Goal: Transaction & Acquisition: Purchase product/service

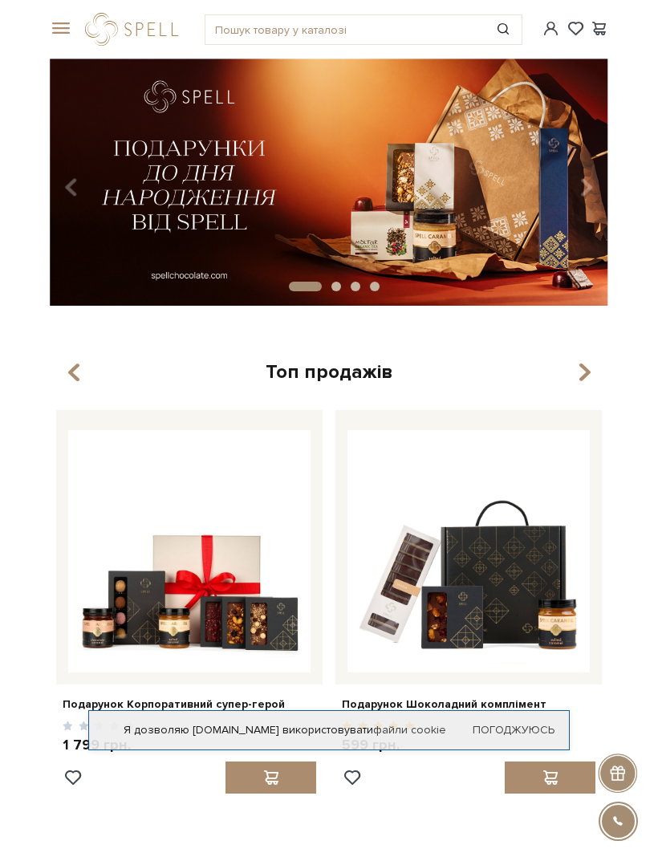
click at [57, 34] on span at bounding box center [58, 29] width 16 height 14
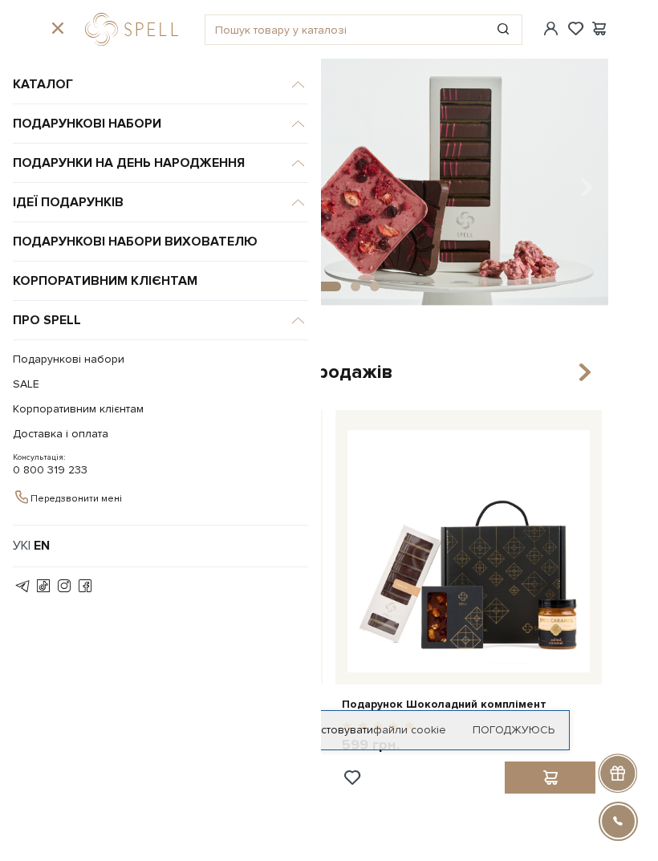
click at [88, 371] on link "SALE" at bounding box center [156, 383] width 287 height 25
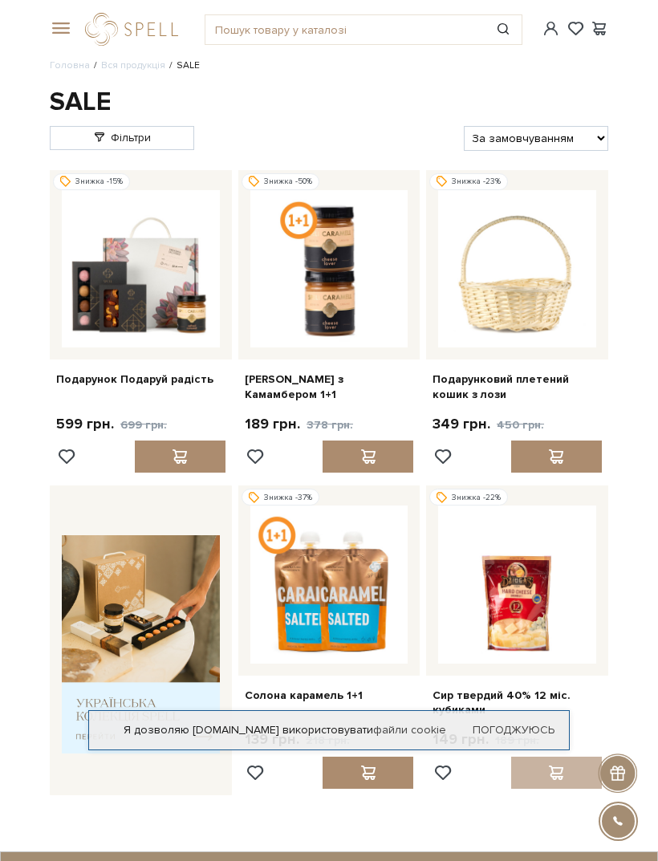
click at [58, 22] on span at bounding box center [58, 29] width 16 height 14
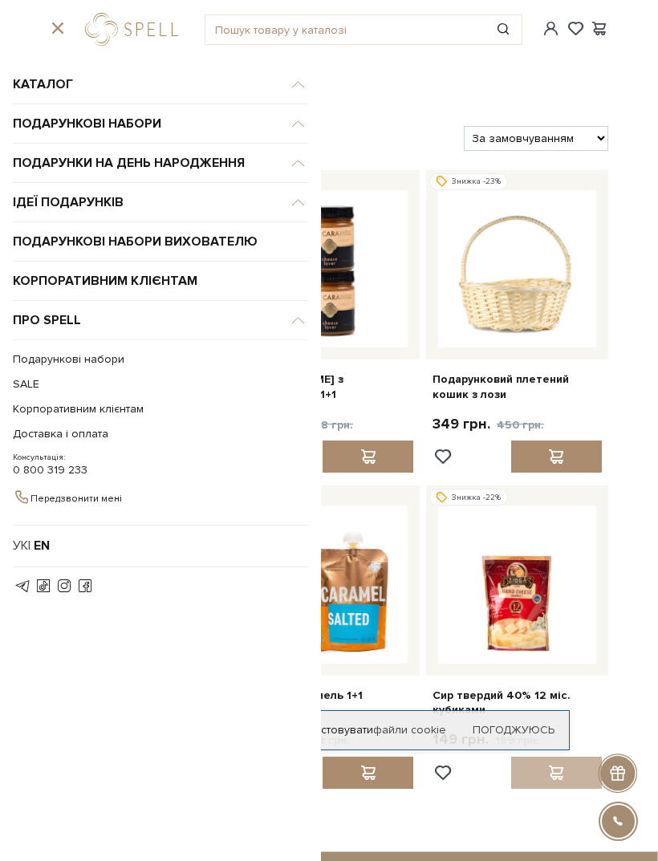
click at [649, 363] on div "Головна Вся продукція SALE SALE Фільтри За замовчуванням За Ціною (зростання) З…" at bounding box center [329, 427] width 658 height 736
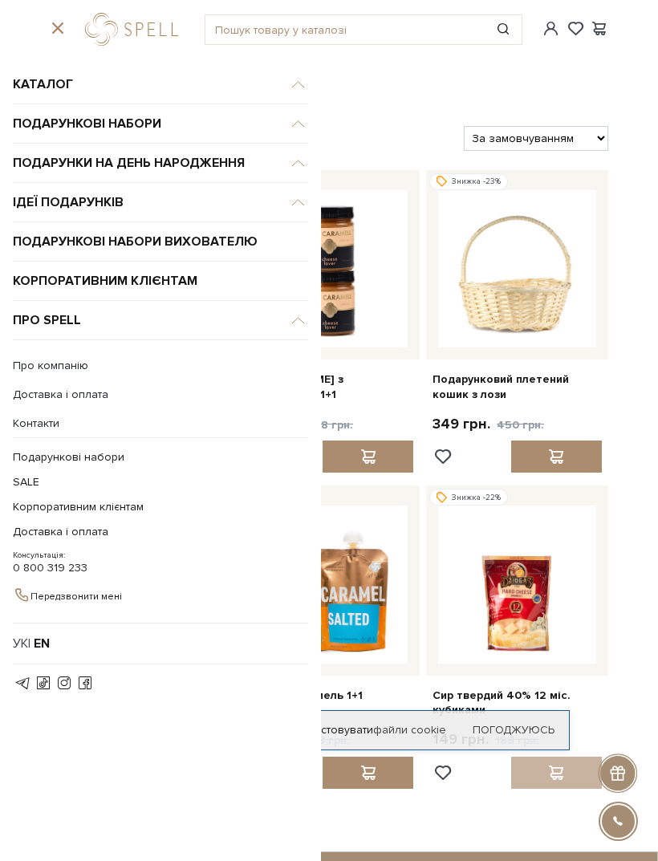
click at [57, 372] on link "Про компанію" at bounding box center [160, 366] width 295 height 14
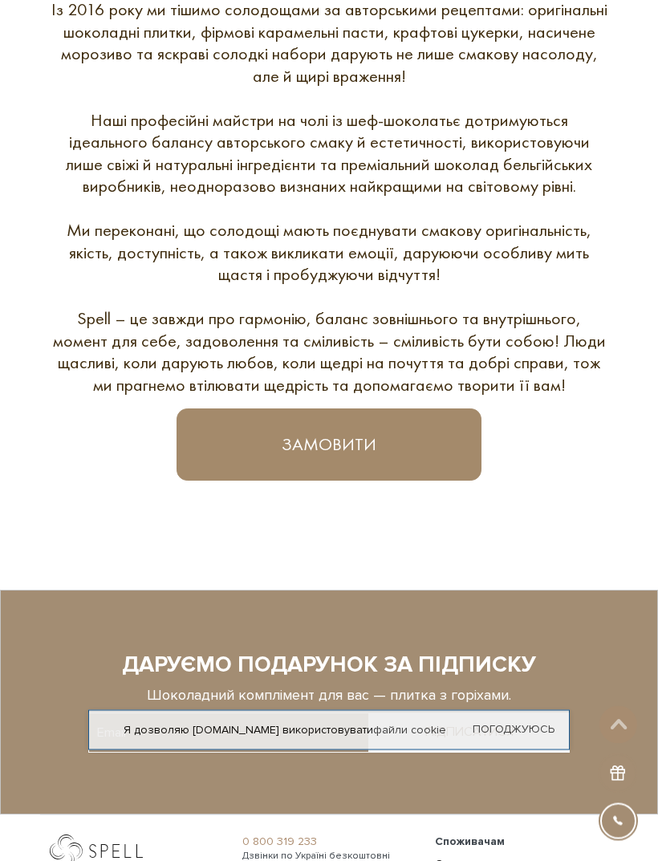
scroll to position [915, 0]
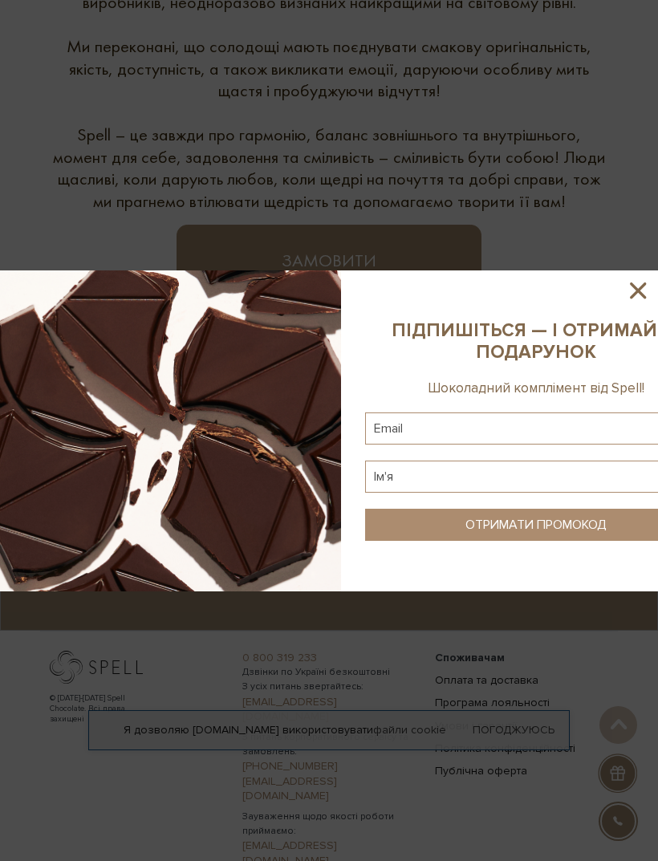
click at [648, 304] on icon at bounding box center [637, 290] width 27 height 27
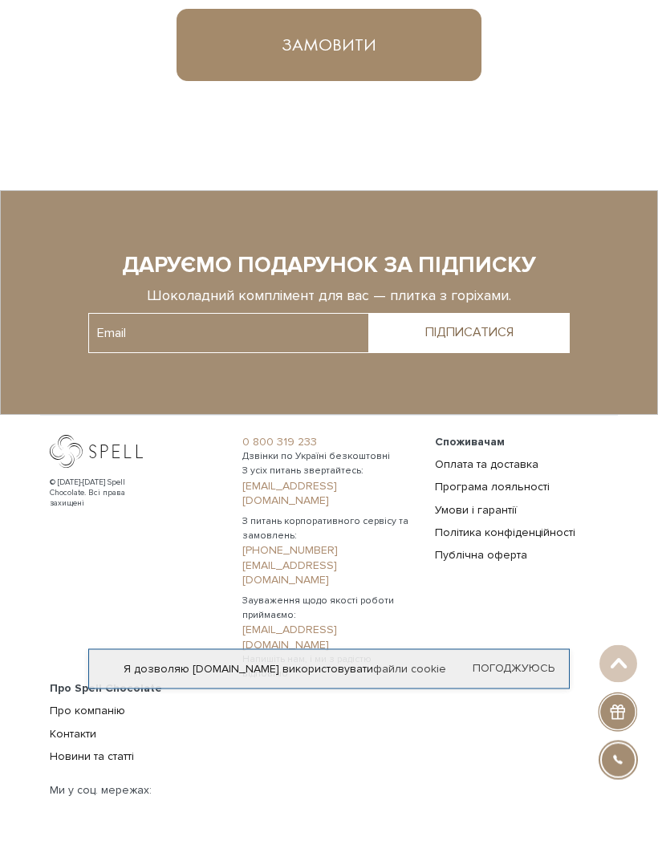
scroll to position [1069, 0]
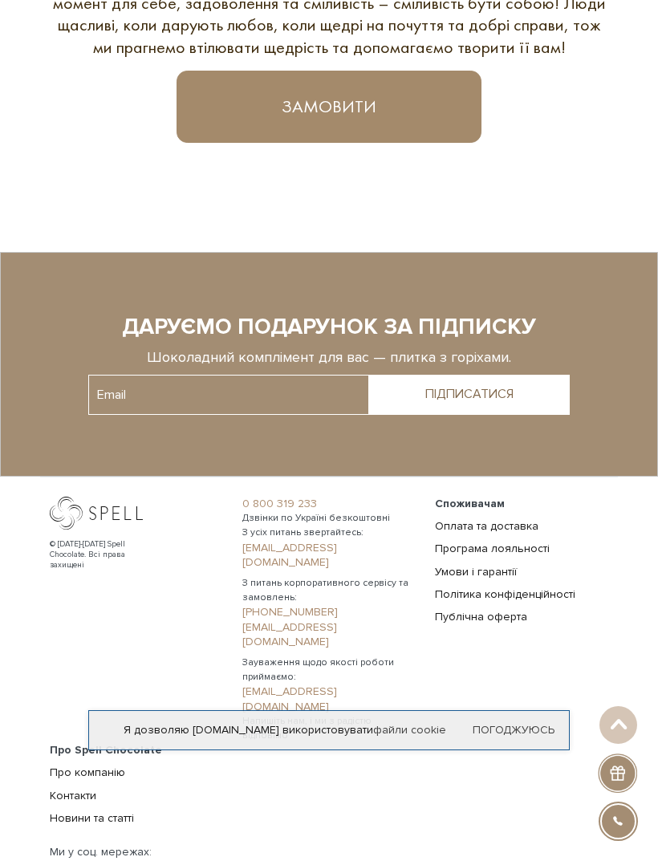
click at [105, 765] on link "Про компанію" at bounding box center [87, 772] width 75 height 14
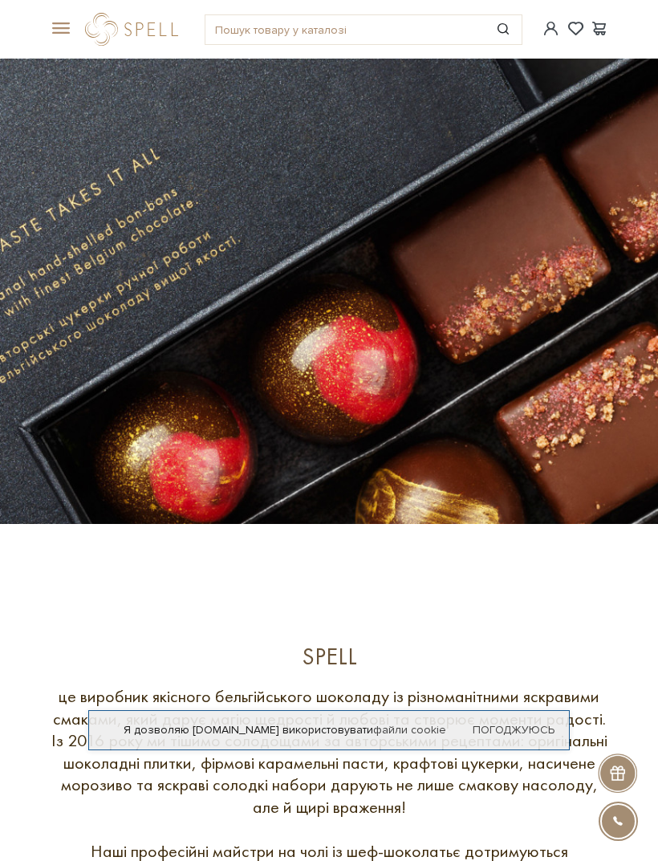
click at [47, 36] on div at bounding box center [57, 29] width 35 height 14
click at [66, 30] on span at bounding box center [58, 29] width 16 height 14
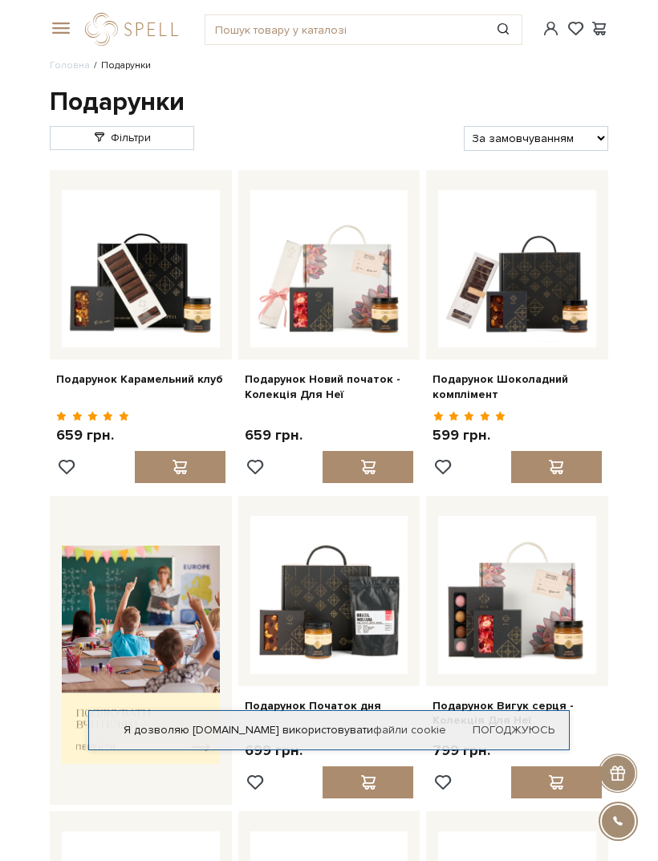
click at [63, 33] on span at bounding box center [58, 29] width 16 height 14
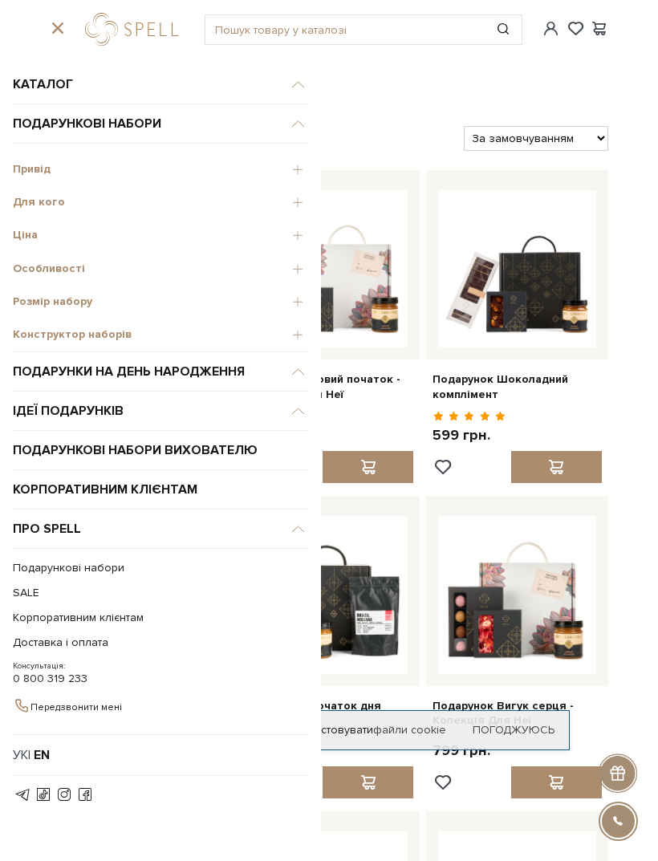
click at [107, 331] on span "Конструктор наборів" at bounding box center [160, 334] width 295 height 14
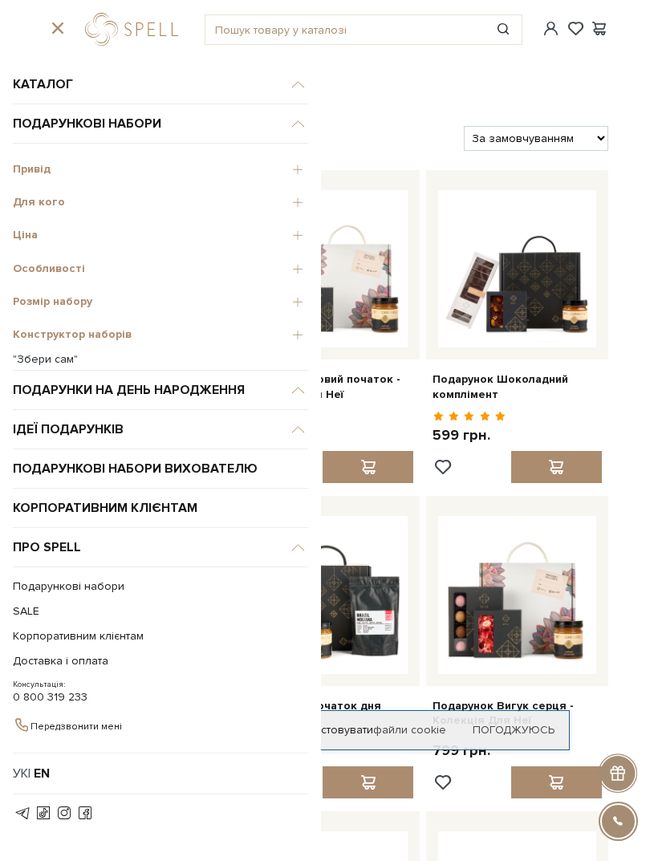
click at [53, 357] on link ""Збери сам"" at bounding box center [160, 359] width 295 height 14
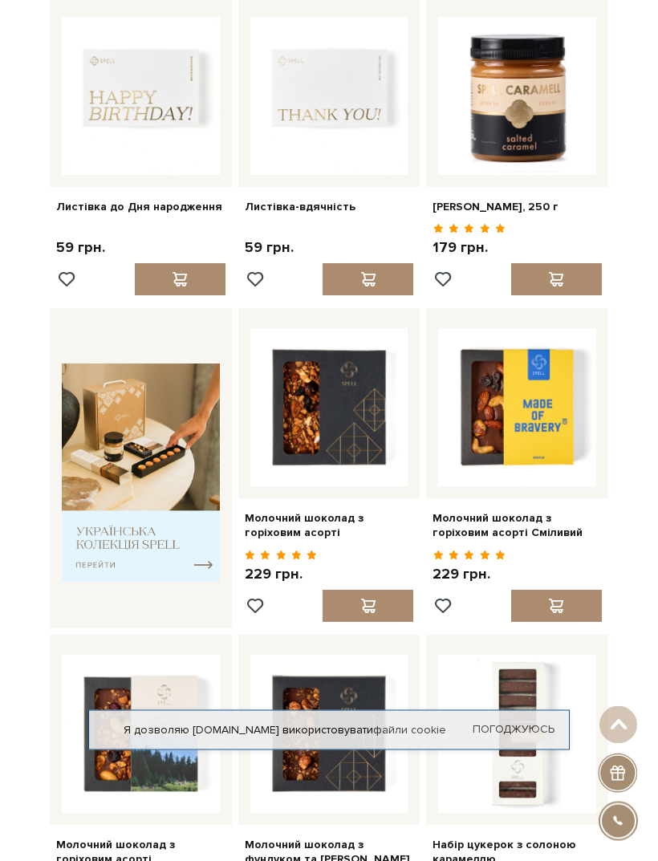
scroll to position [240, 0]
click at [574, 605] on div at bounding box center [556, 606] width 91 height 32
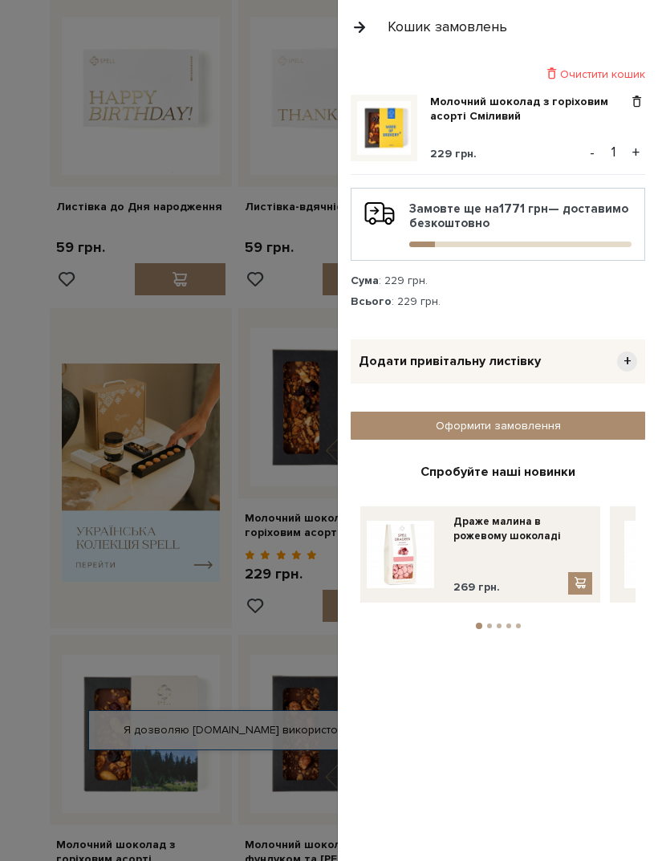
click at [364, 27] on button "button" at bounding box center [360, 27] width 18 height 28
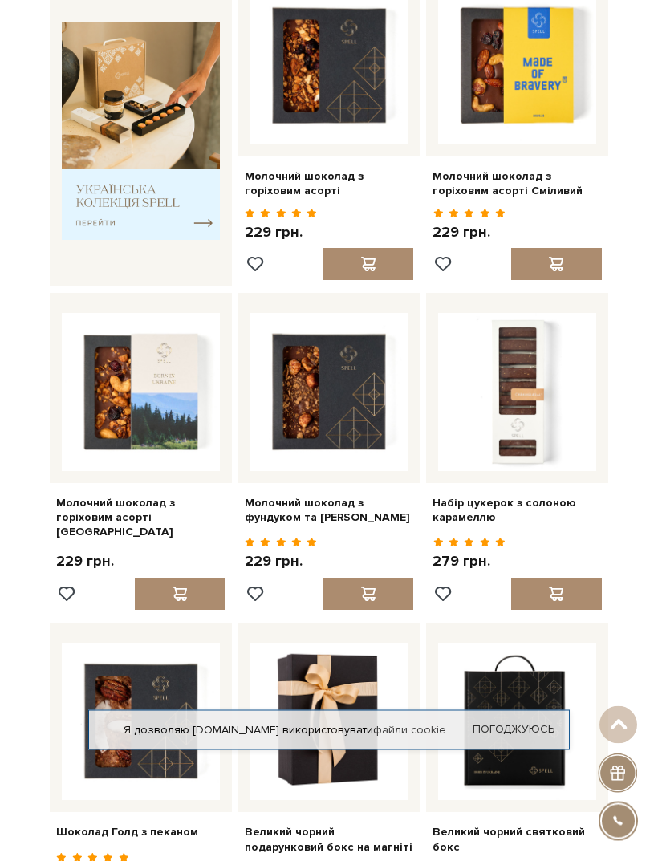
scroll to position [582, 0]
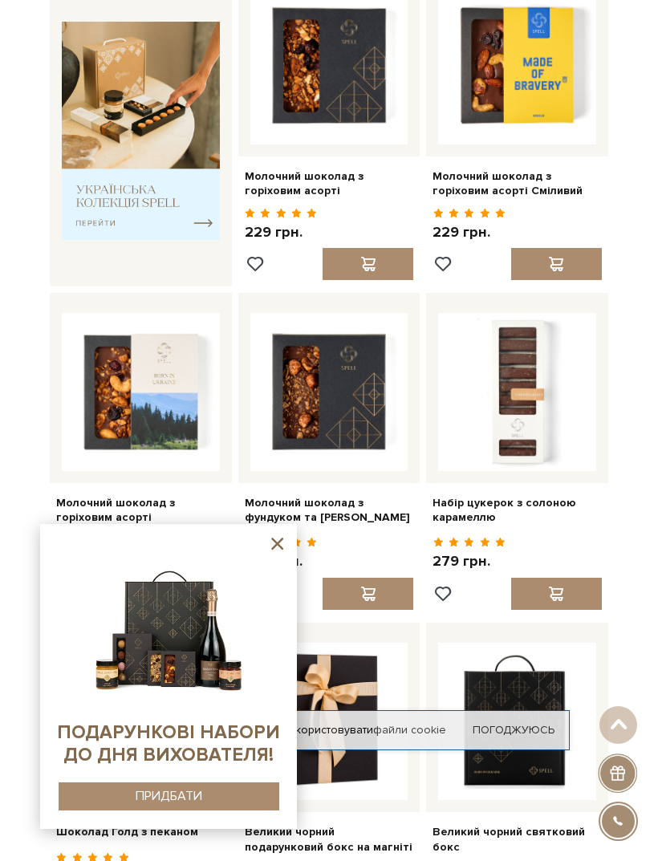
click at [282, 550] on icon at bounding box center [277, 544] width 12 height 12
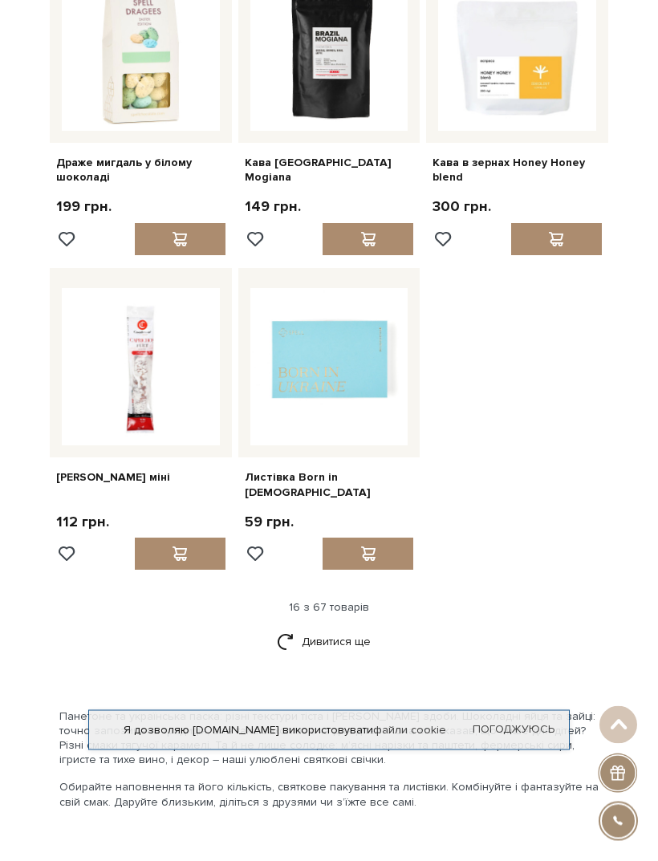
scroll to position [1565, 0]
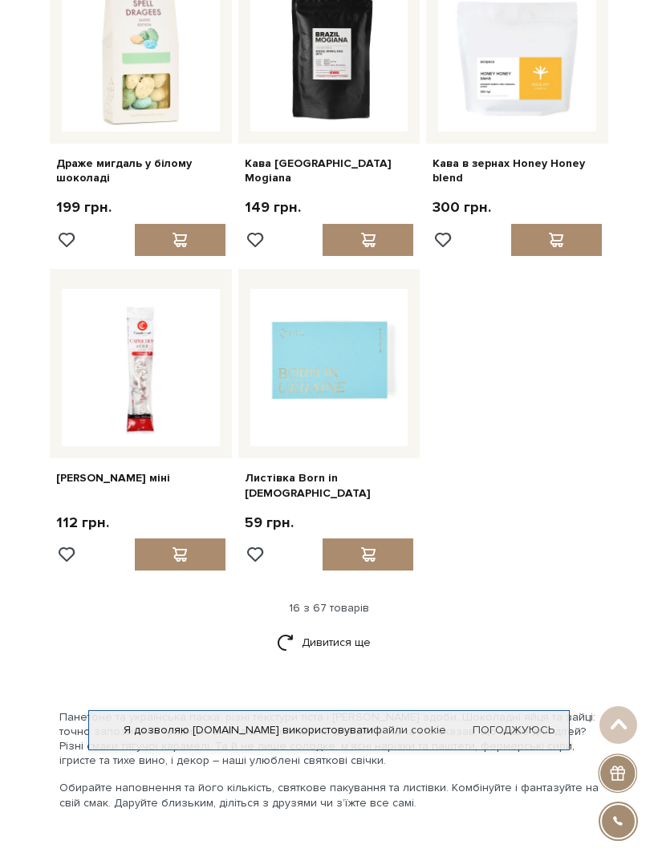
click at [333, 638] on link "Дивитися ще" at bounding box center [329, 642] width 104 height 28
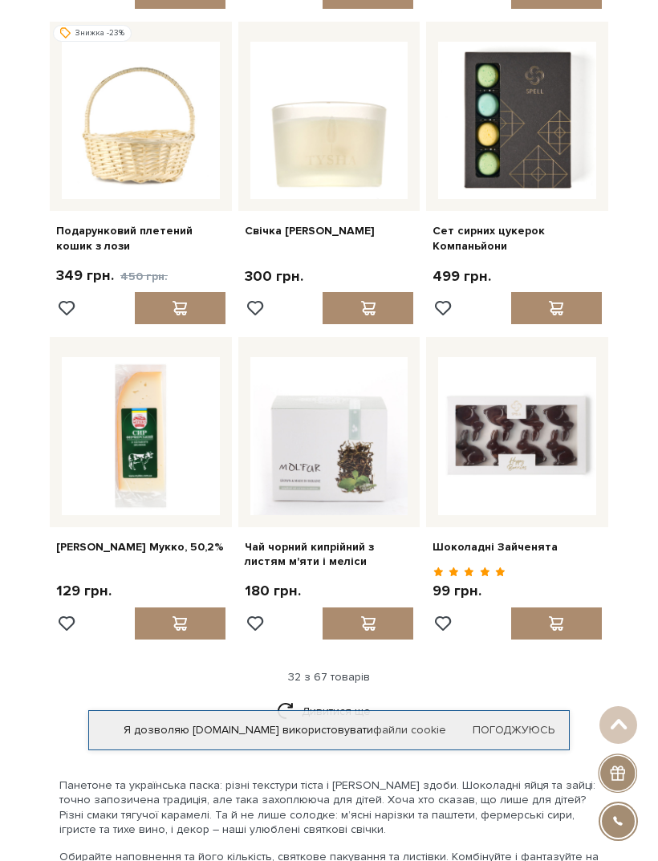
scroll to position [3225, 0]
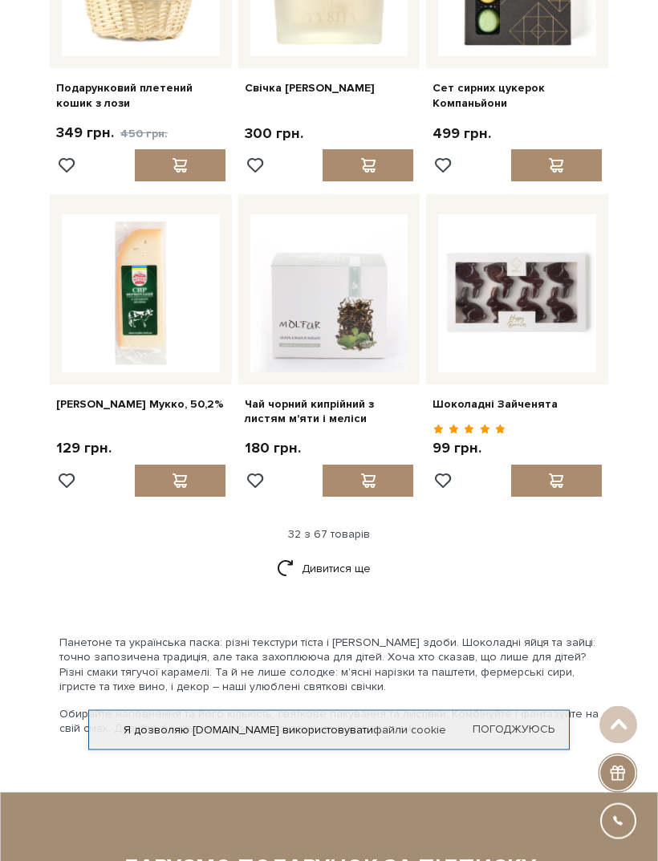
click at [343, 569] on link "Дивитися ще" at bounding box center [329, 569] width 104 height 28
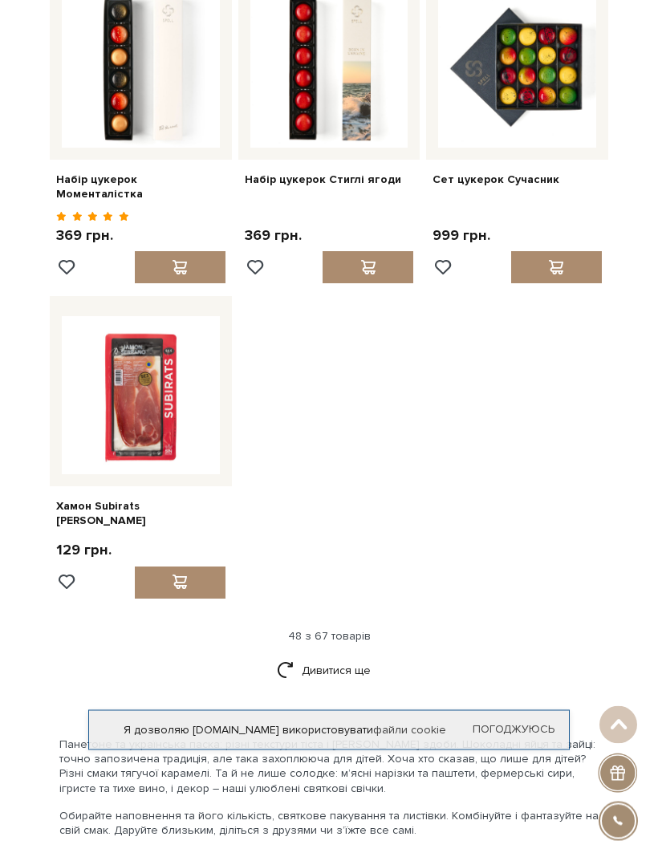
scroll to position [5072, 0]
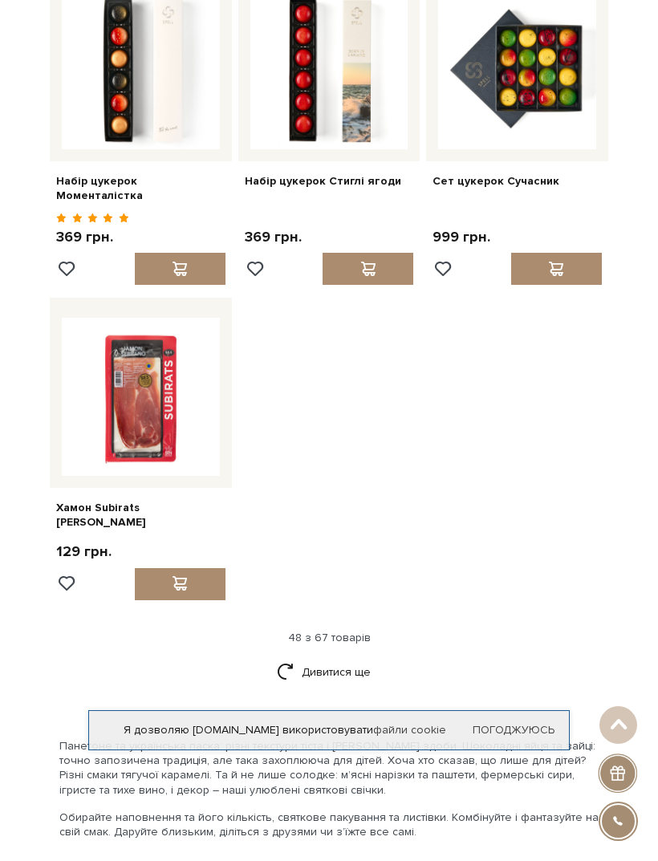
click at [339, 658] on link "Дивитися ще" at bounding box center [329, 672] width 104 height 28
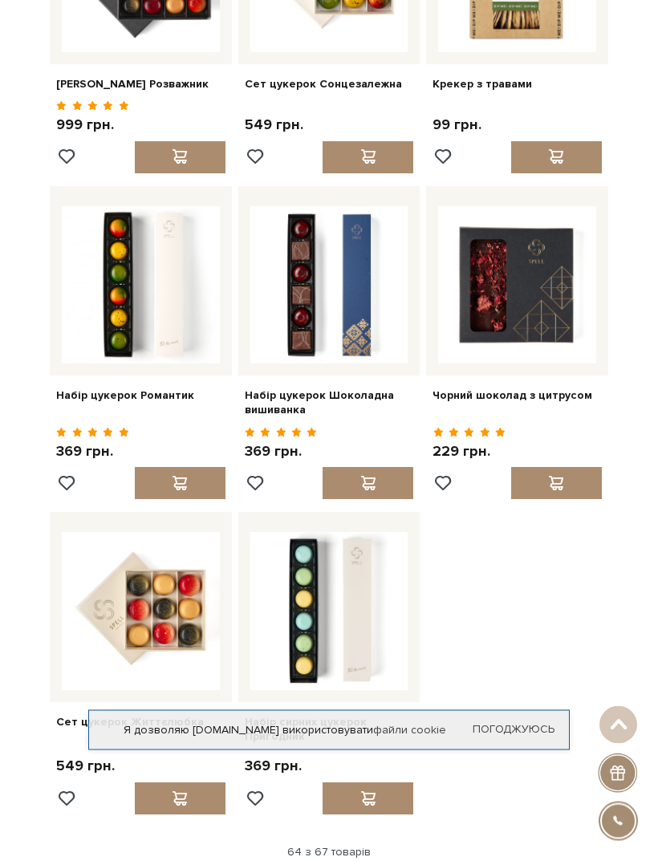
scroll to position [6579, 0]
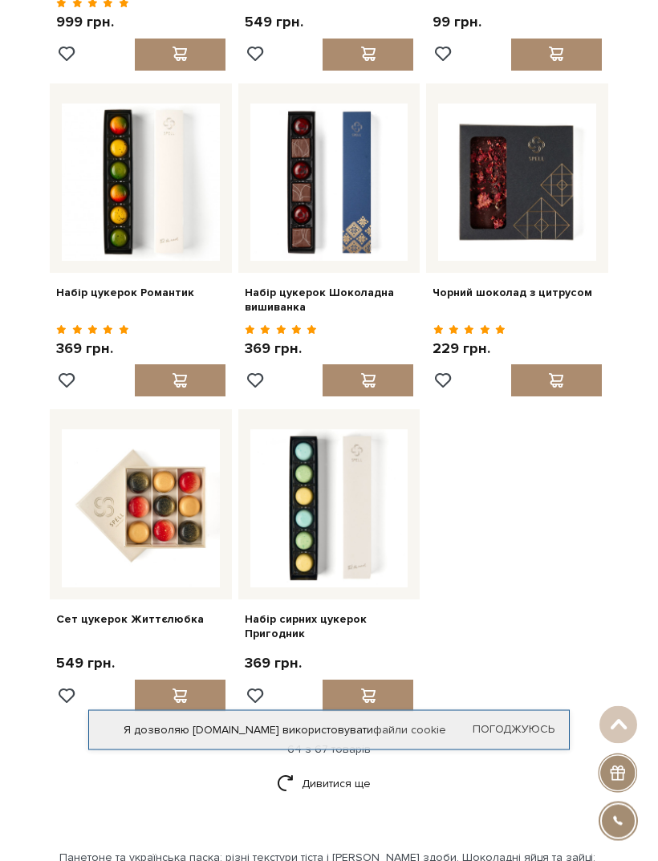
click at [328, 770] on link "Дивитися ще" at bounding box center [329, 784] width 104 height 28
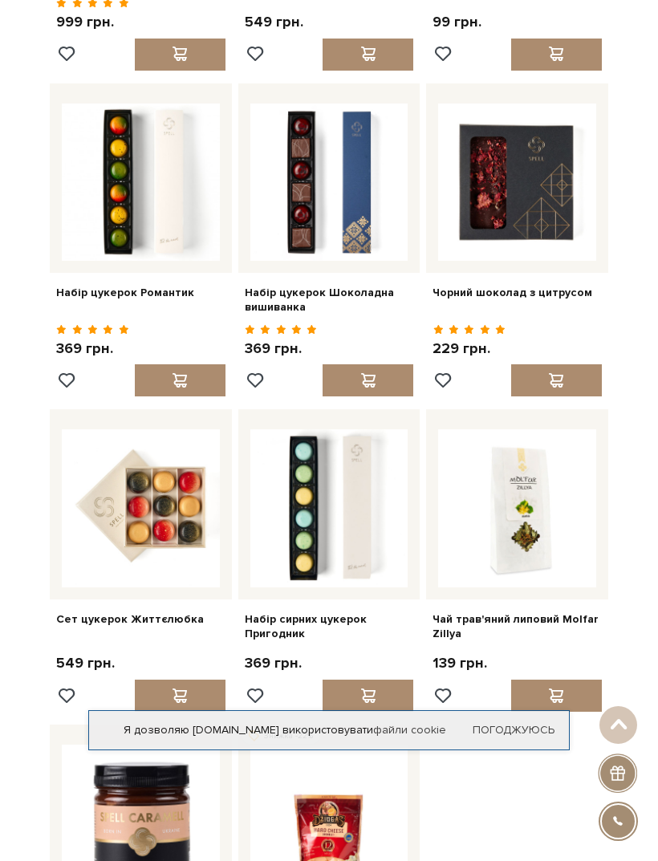
click at [339, 745] on img at bounding box center [329, 824] width 158 height 158
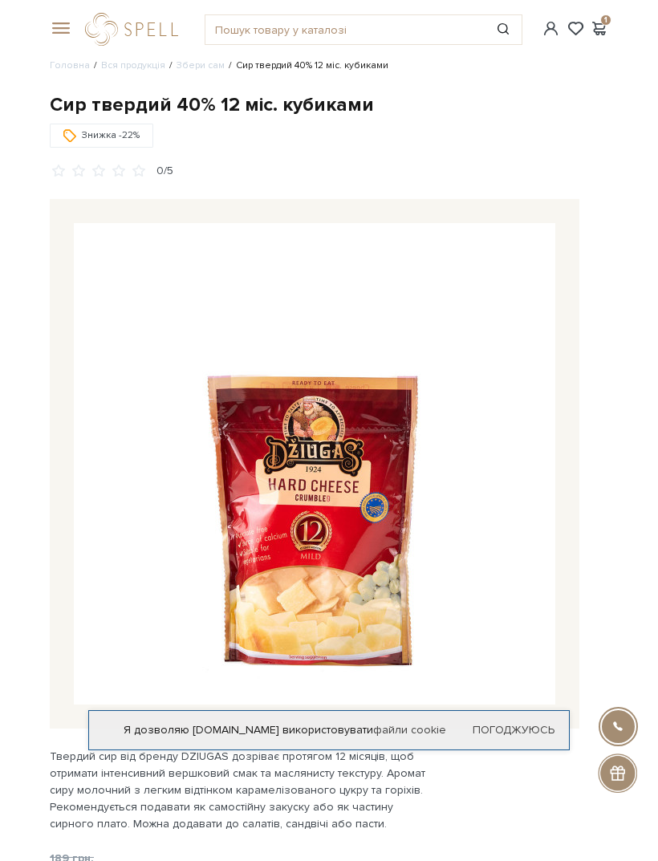
click at [62, 34] on span at bounding box center [58, 29] width 16 height 14
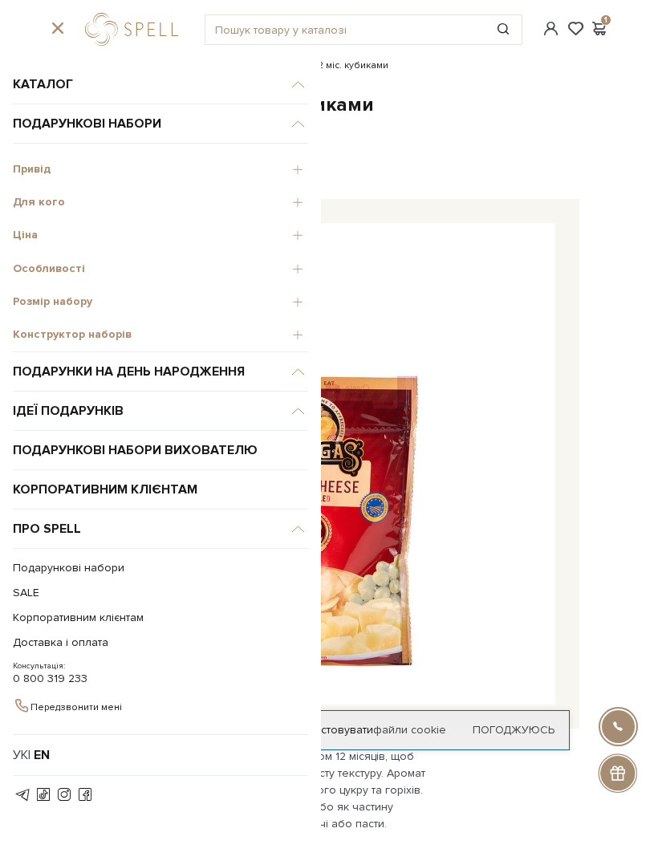
click at [76, 278] on div "Особливості" at bounding box center [160, 266] width 295 height 33
click at [54, 266] on span "Особливості" at bounding box center [160, 269] width 295 height 14
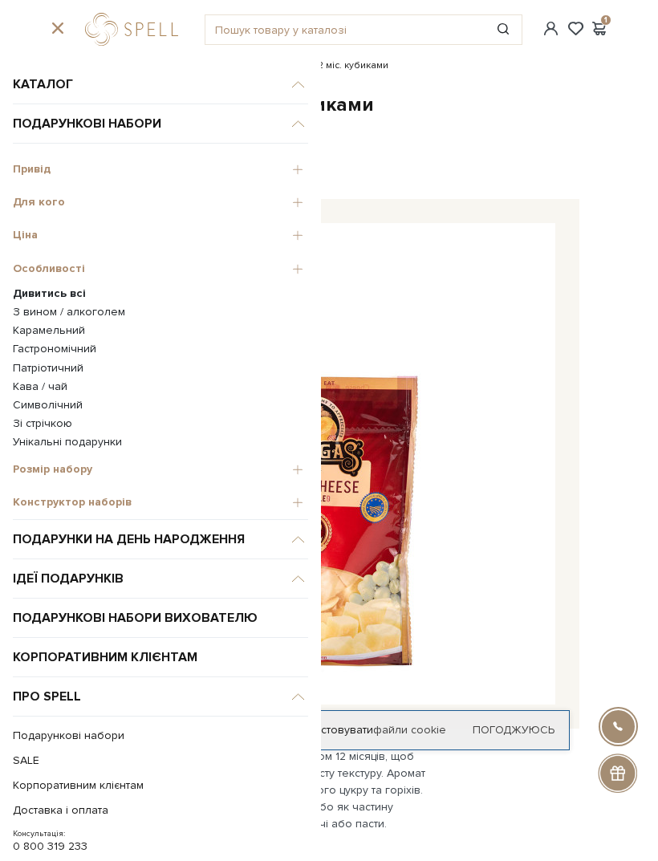
click at [35, 362] on link "Патріотичний" at bounding box center [160, 368] width 295 height 14
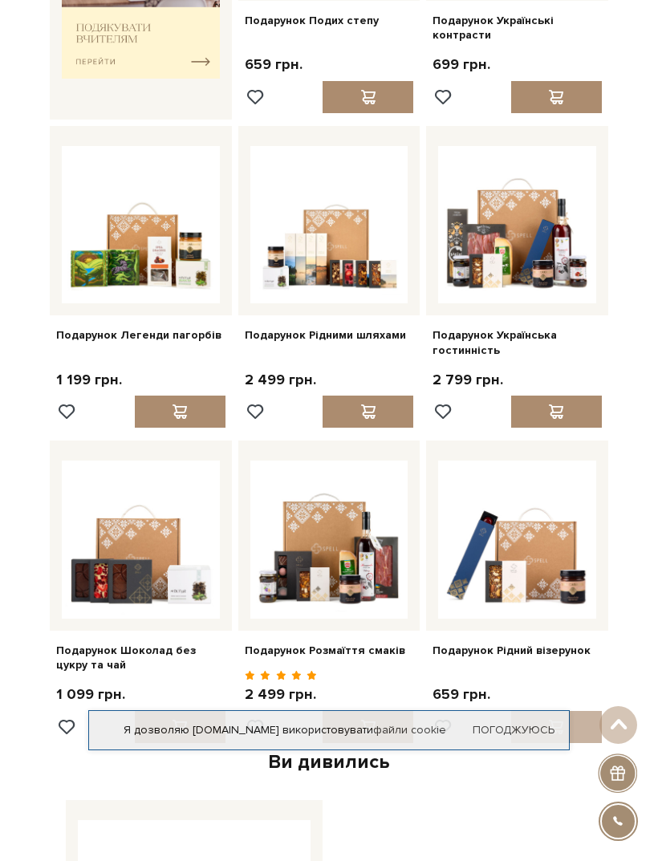
scroll to position [670, 0]
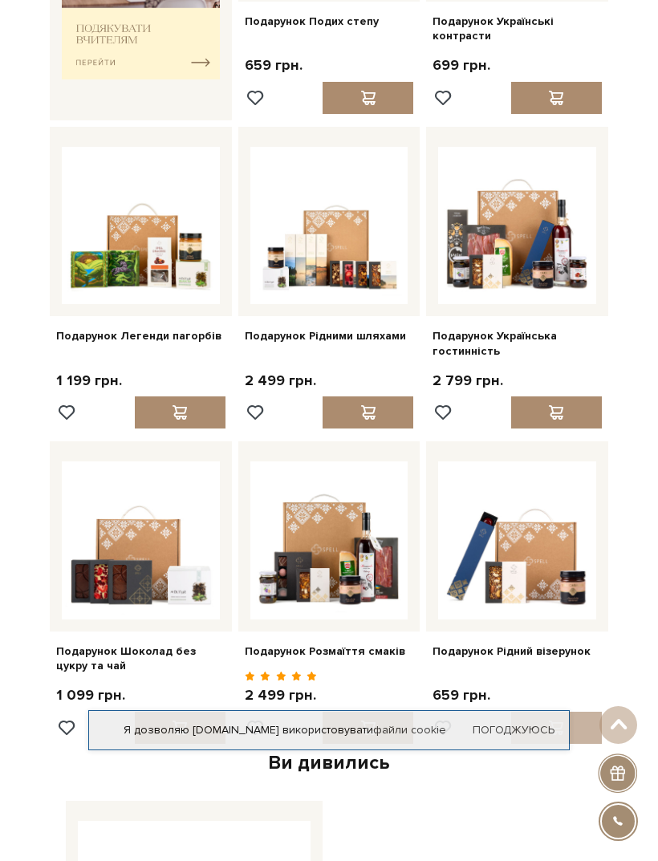
click at [492, 339] on link "Подарунок Українська гостинність" at bounding box center [516, 343] width 169 height 29
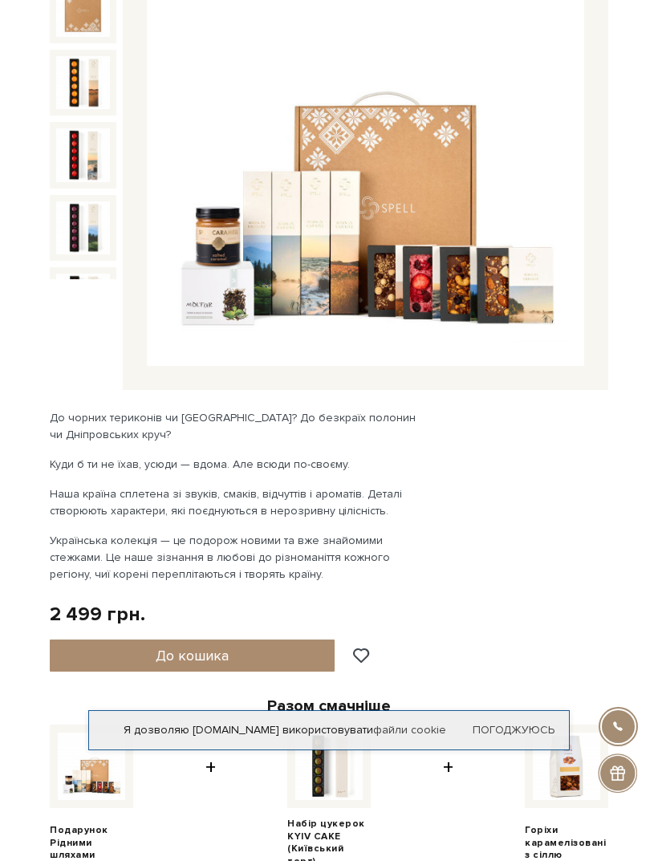
scroll to position [255, 0]
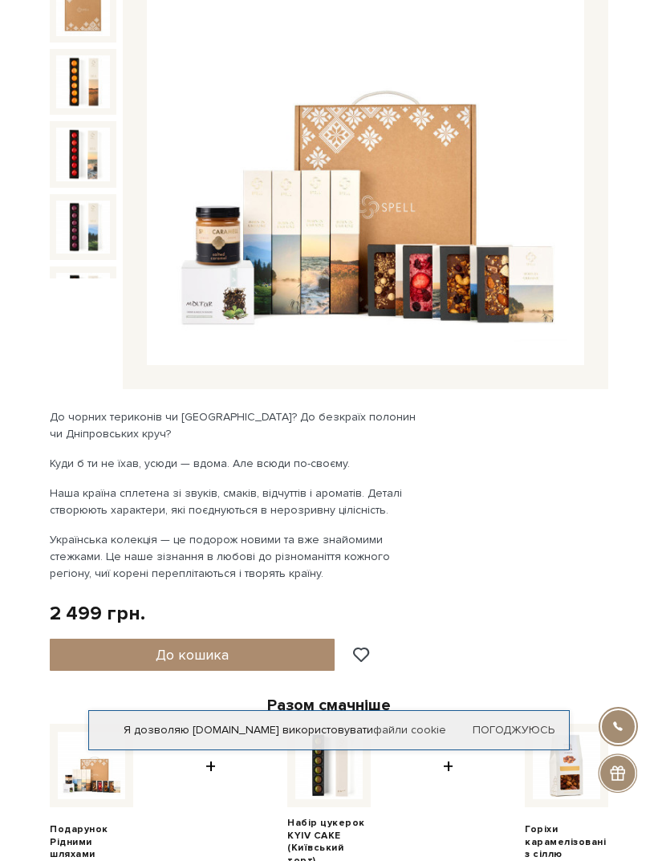
click at [347, 264] on img at bounding box center [365, 146] width 437 height 437
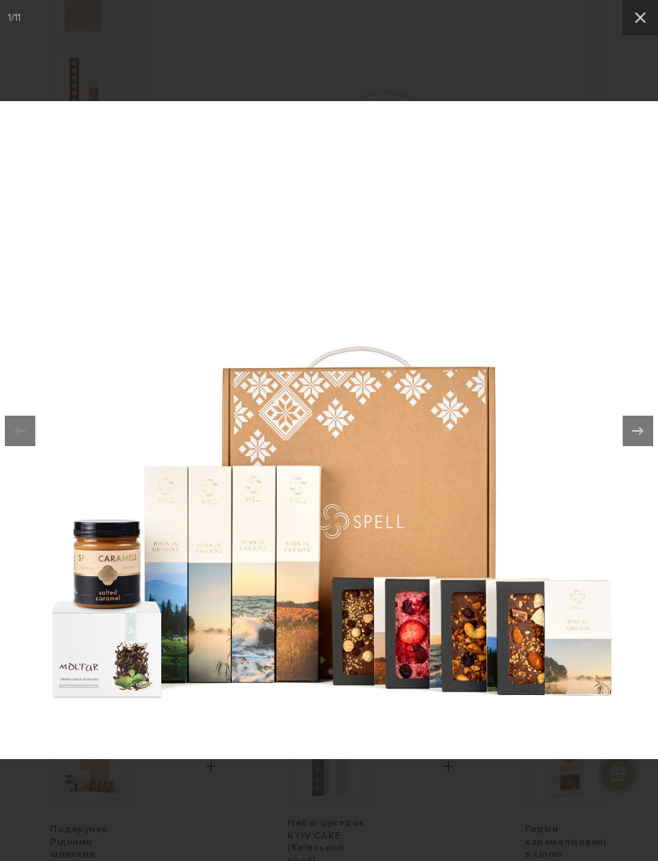
click at [636, 16] on icon at bounding box center [640, 17] width 19 height 19
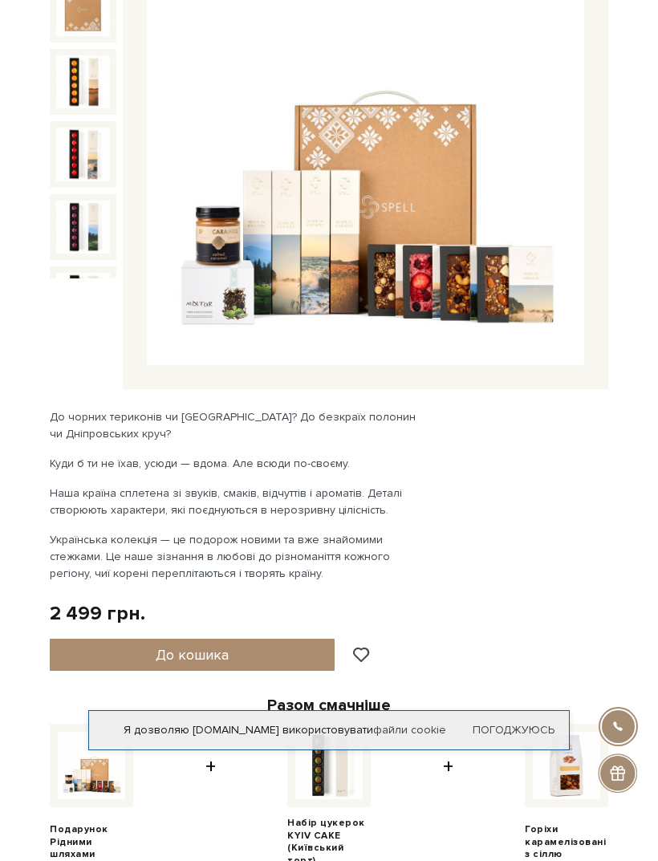
click at [233, 657] on button "До кошика" at bounding box center [192, 655] width 285 height 32
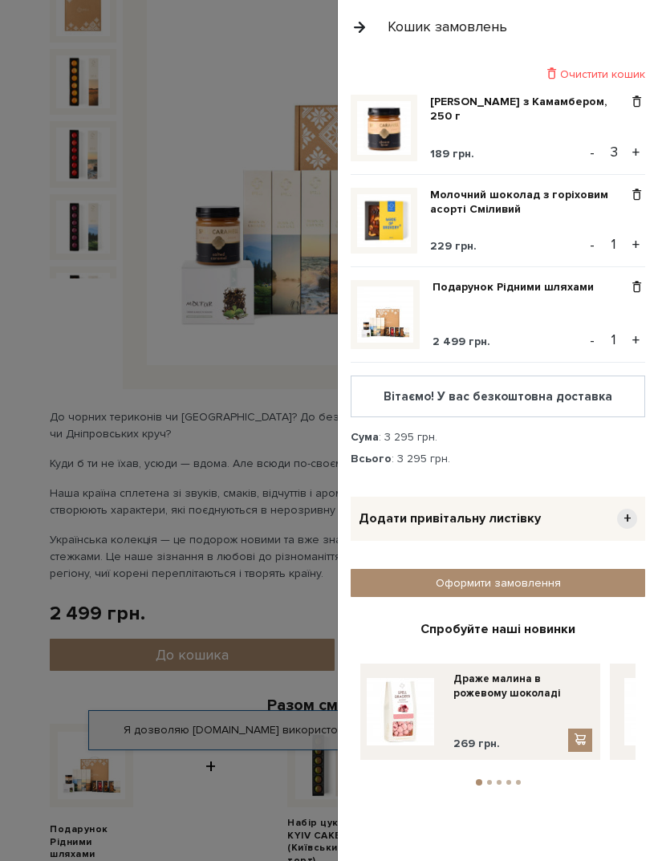
click at [223, 486] on div at bounding box center [329, 430] width 658 height 861
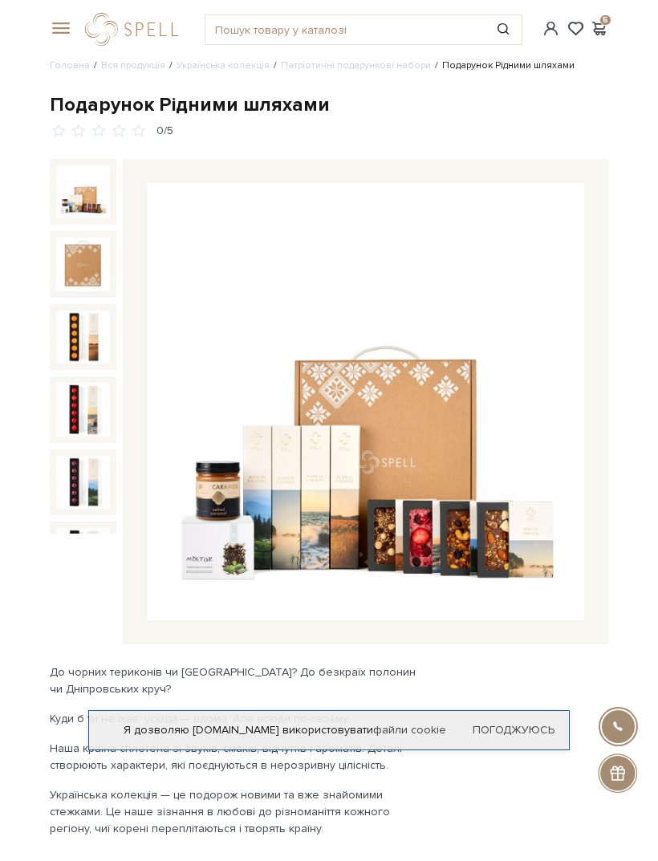
click at [601, 35] on span at bounding box center [598, 28] width 19 height 17
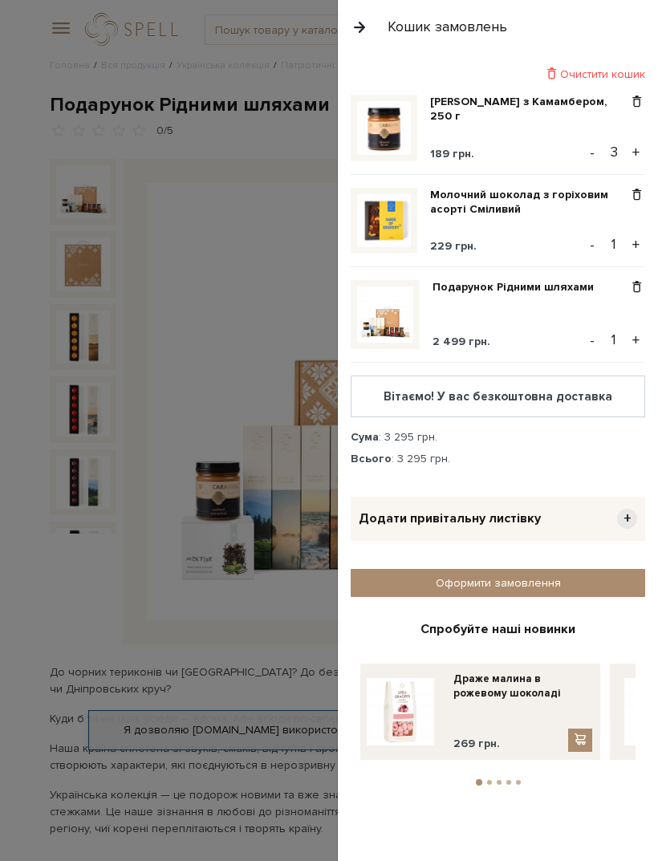
click at [636, 105] on span at bounding box center [636, 102] width 17 height 14
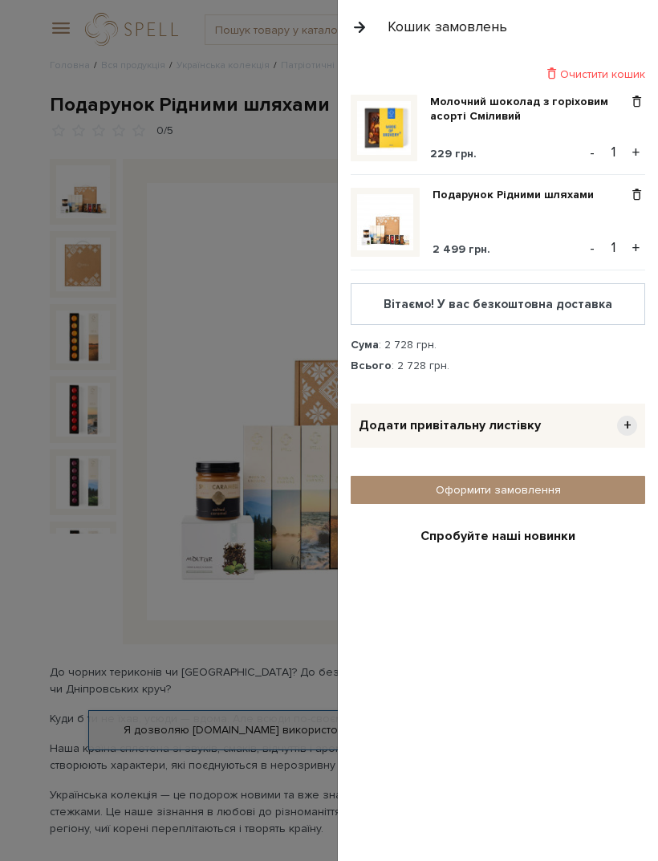
click at [630, 107] on span at bounding box center [636, 102] width 17 height 14
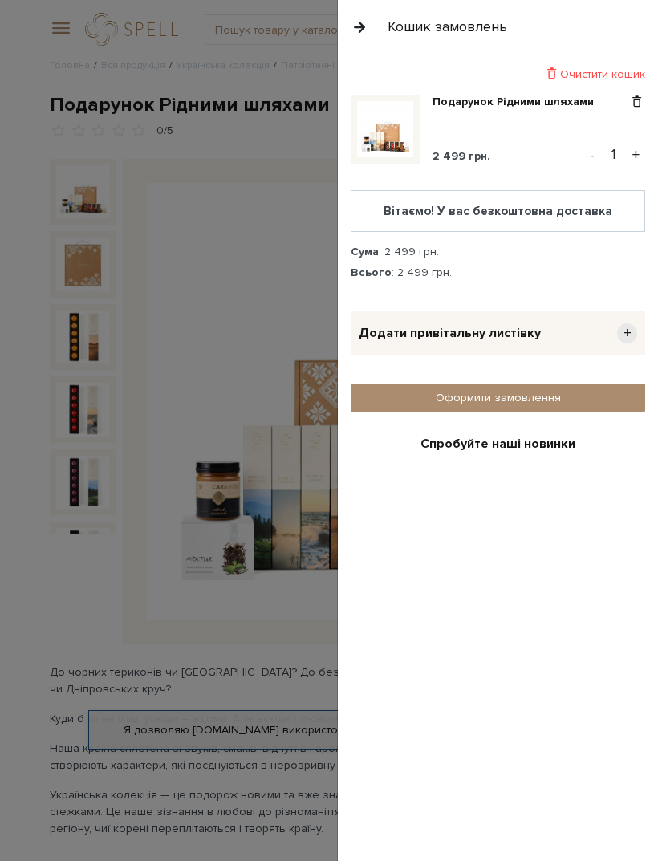
click at [493, 450] on div "Спробуйте наші новинки Драже малина в рожевому шоколаді 269 грн. Драже асорті ф…" at bounding box center [498, 708] width 294 height 544
click at [503, 447] on div "Спробуйте наші новинки" at bounding box center [497, 444] width 275 height 17
click at [507, 444] on div "Спробуйте наші новинки" at bounding box center [497, 444] width 275 height 17
click at [265, 698] on div at bounding box center [329, 430] width 658 height 861
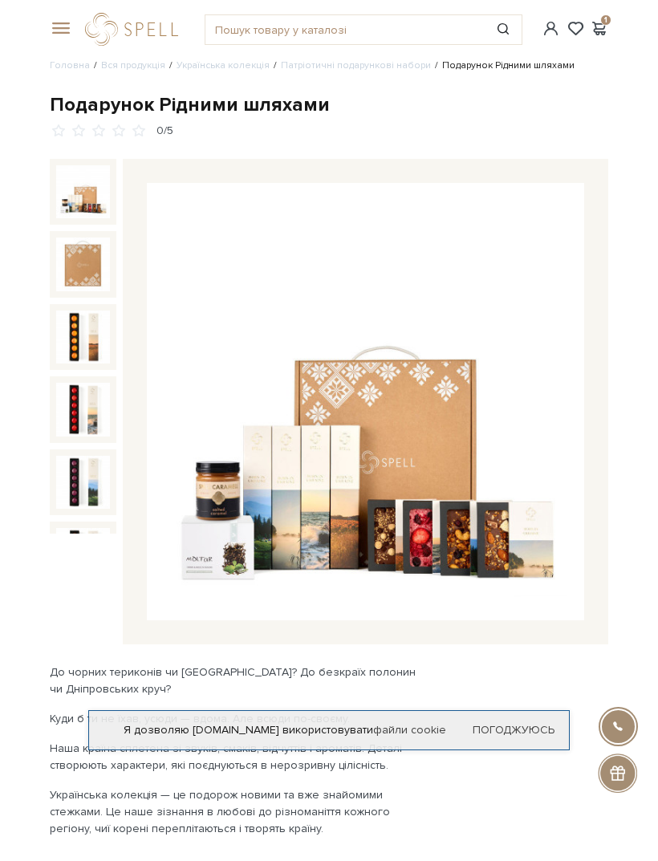
click at [61, 27] on span at bounding box center [58, 29] width 16 height 14
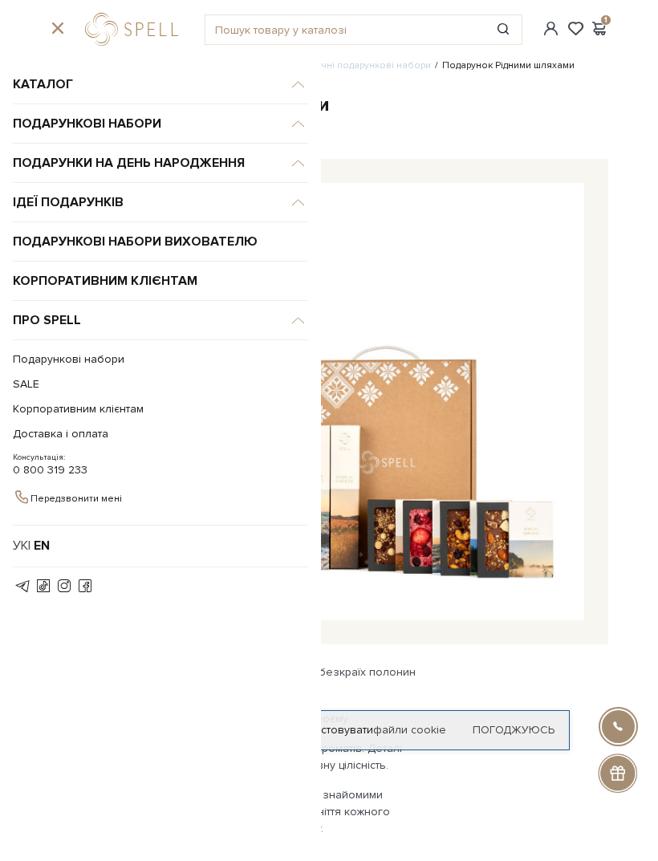
click at [607, 34] on span at bounding box center [598, 28] width 19 height 17
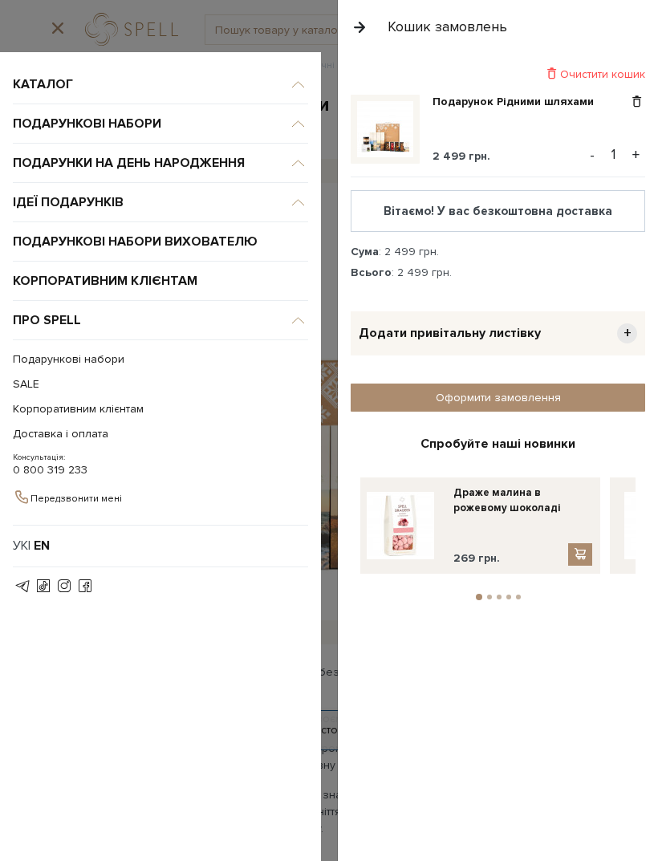
click at [537, 406] on link "Оформити замовлення" at bounding box center [498, 397] width 294 height 28
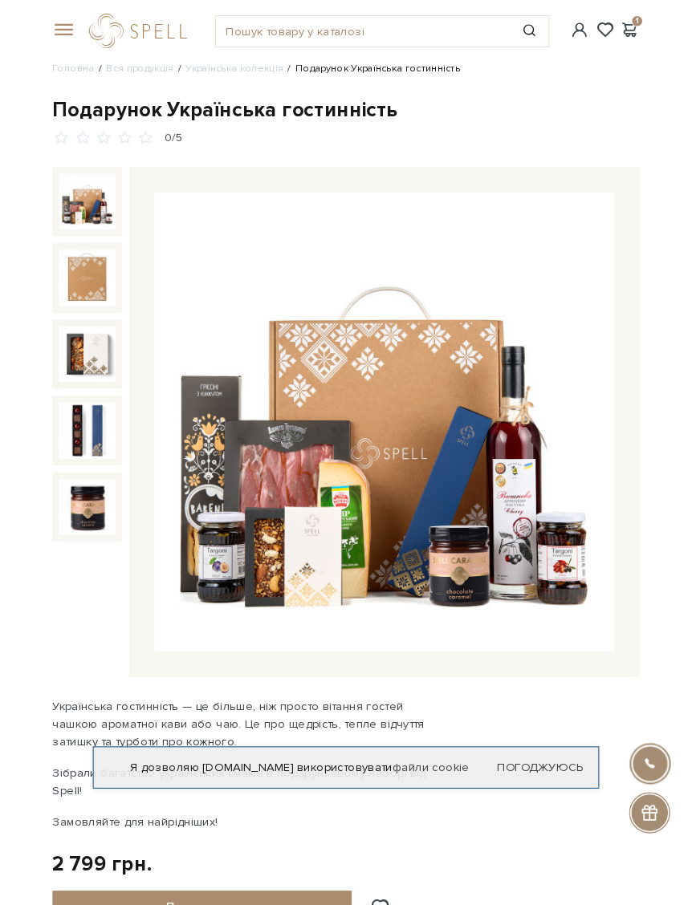
scroll to position [4, 0]
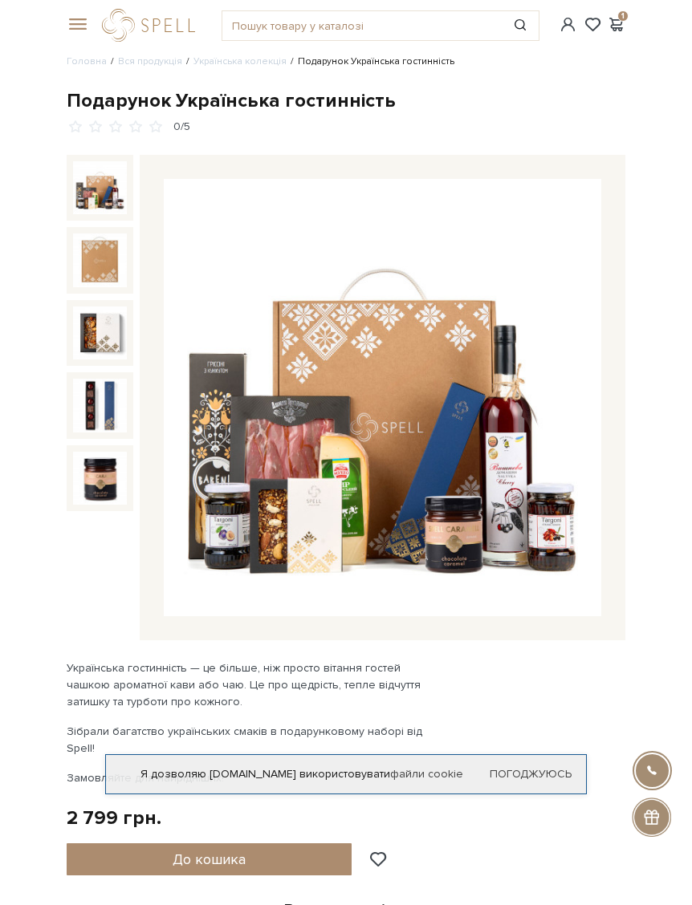
click at [488, 534] on img at bounding box center [382, 397] width 437 height 437
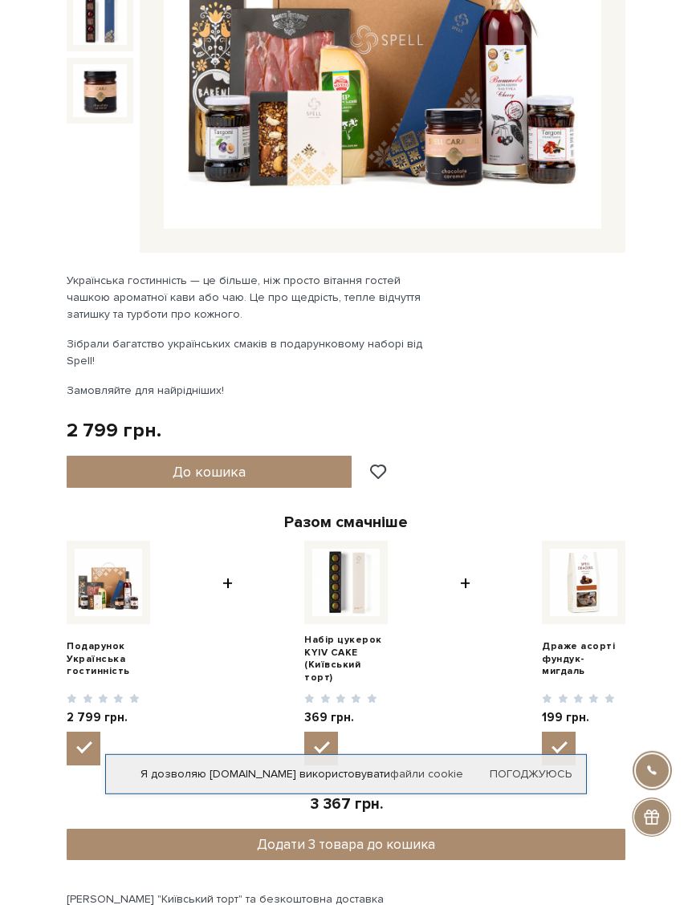
scroll to position [554, 0]
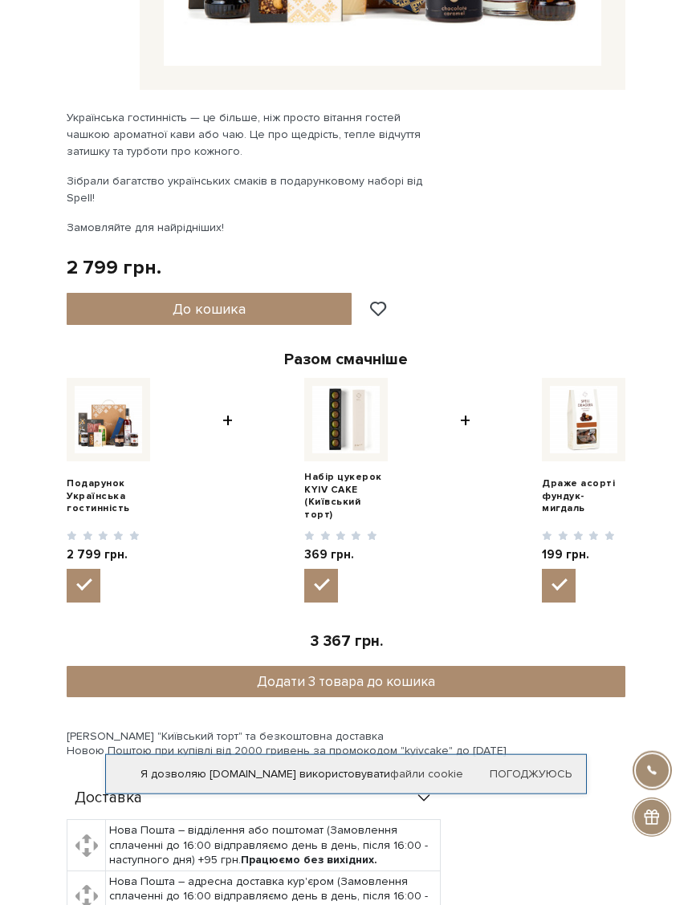
click at [347, 471] on link "Набір цукерок KYIV CAKE (Київський торт)" at bounding box center [345, 496] width 83 height 50
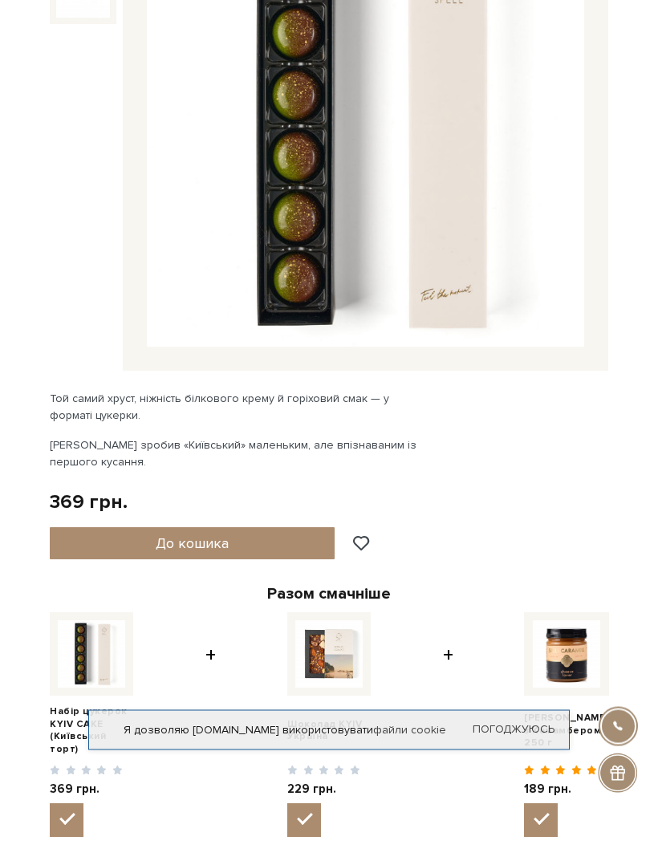
scroll to position [285, 0]
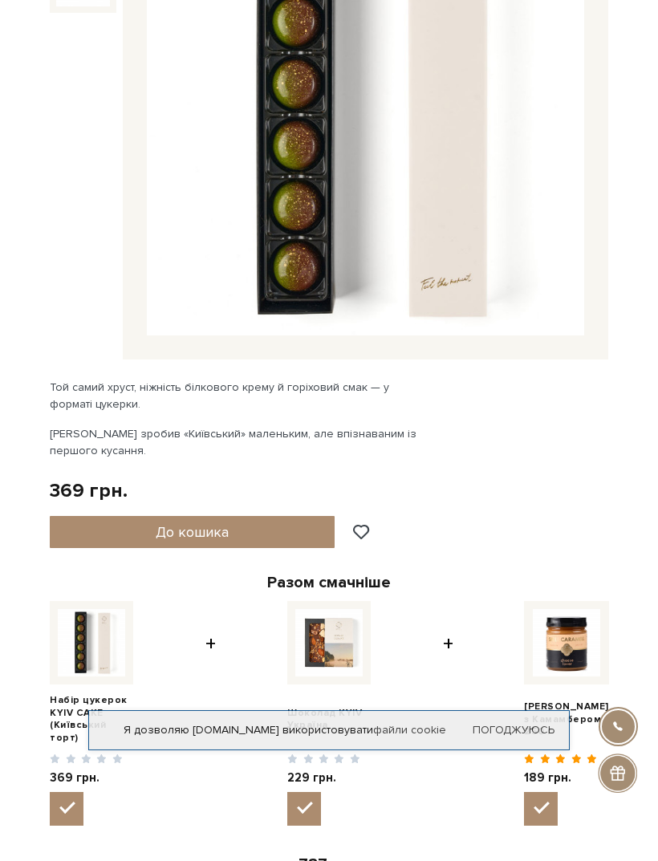
click at [258, 534] on button "До кошика" at bounding box center [192, 532] width 285 height 32
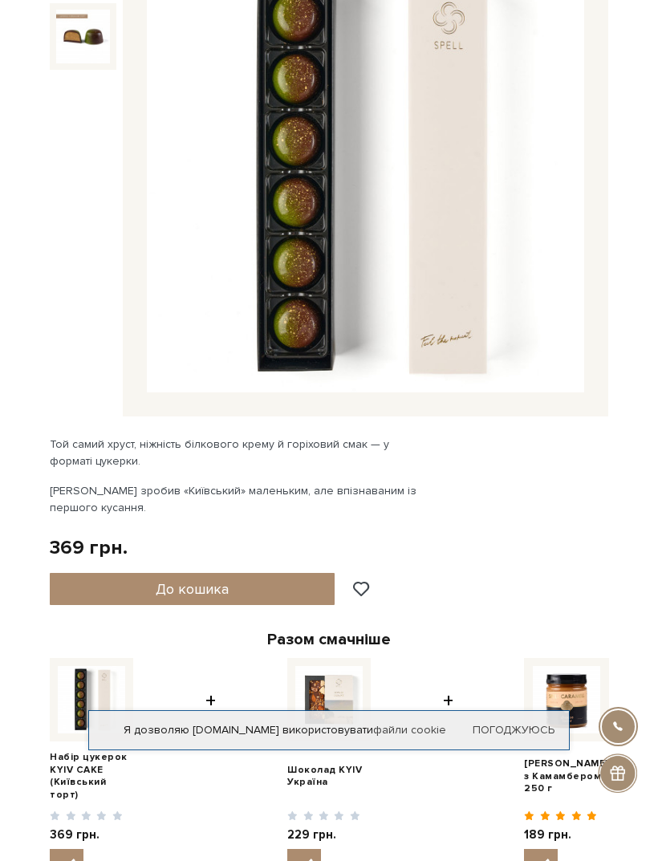
scroll to position [250, 0]
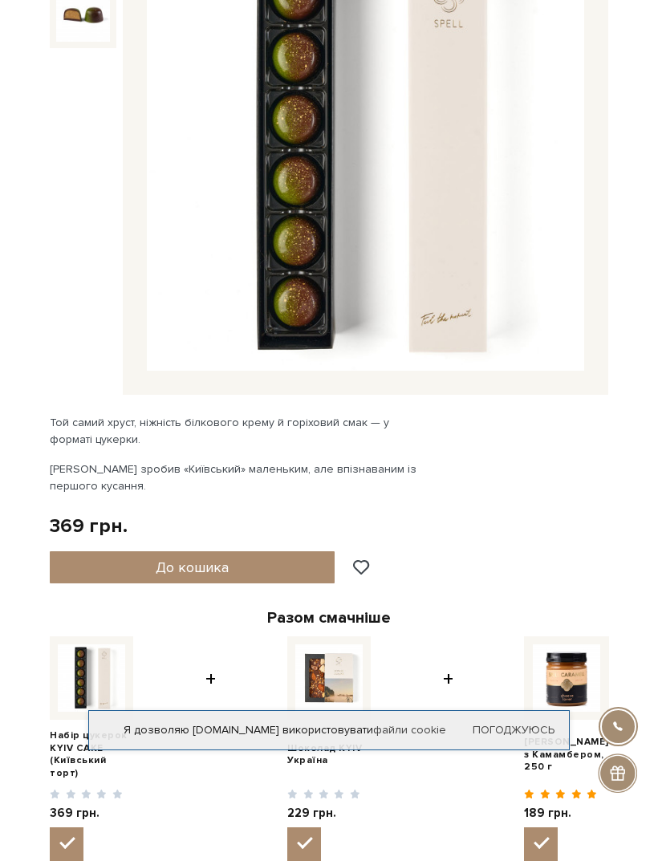
click at [214, 574] on span "До кошика" at bounding box center [192, 567] width 73 height 18
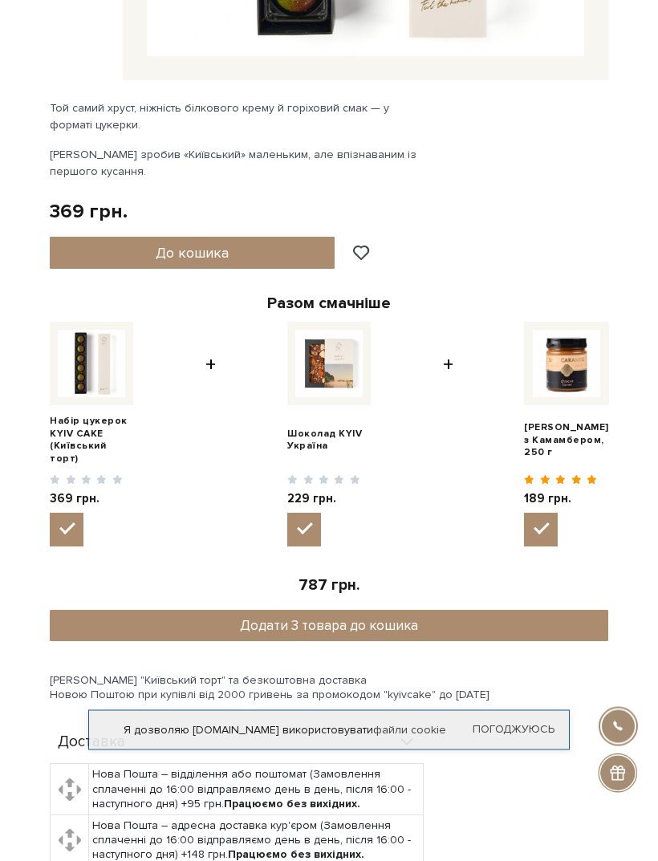
click at [310, 513] on input "checkbox" at bounding box center [304, 530] width 34 height 34
checkbox input "false"
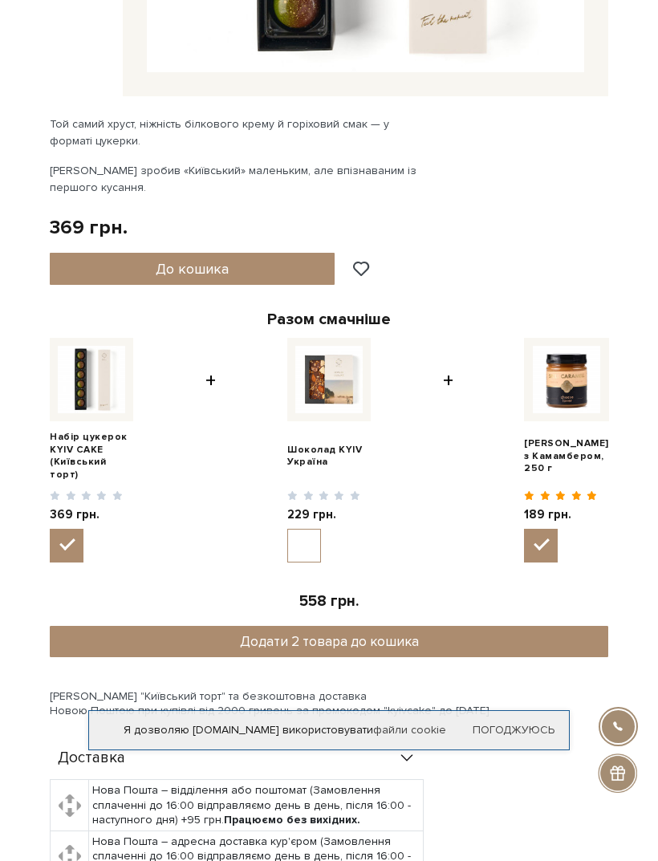
scroll to position [533, 0]
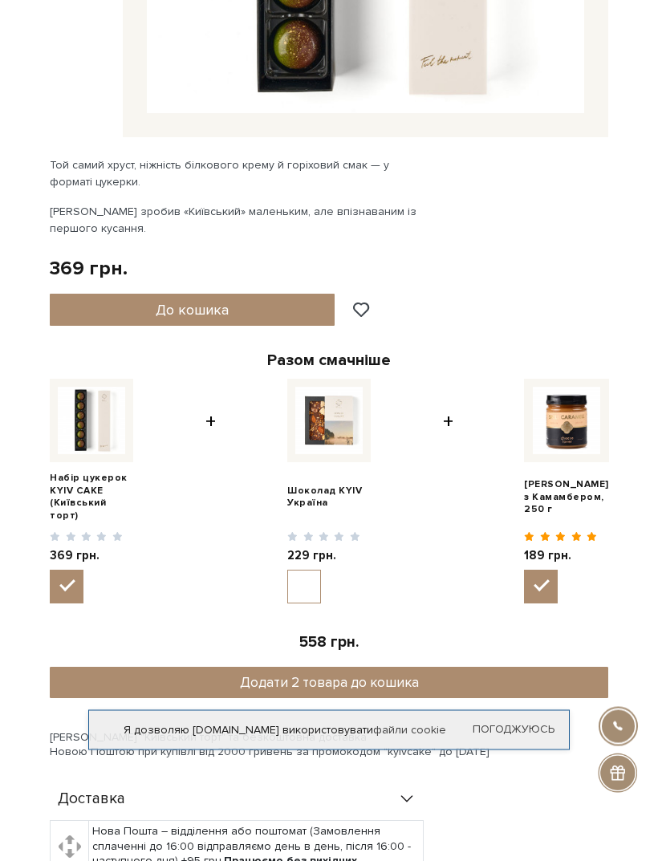
click at [473, 672] on button "Додати 2 товара до кошика" at bounding box center [329, 683] width 558 height 32
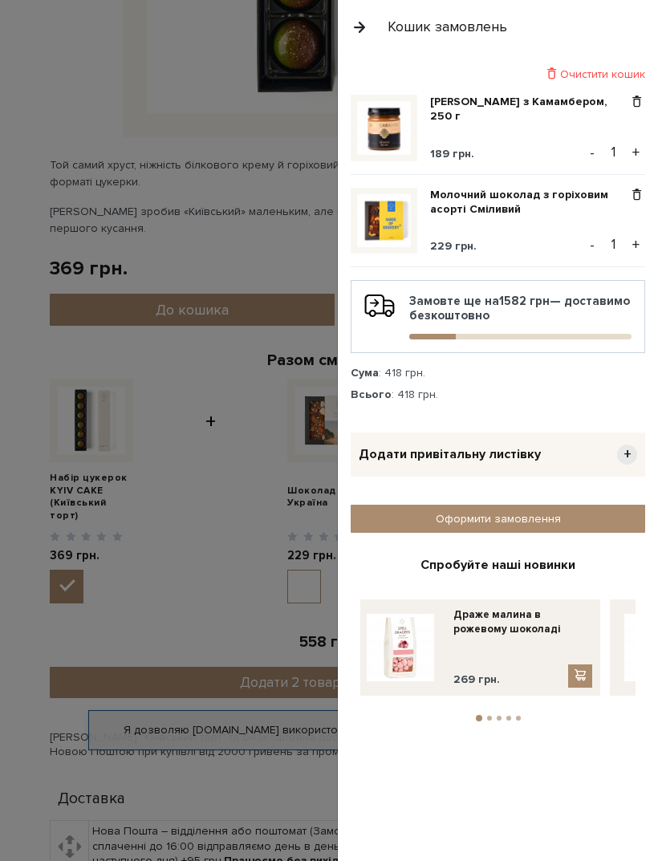
click at [264, 612] on div at bounding box center [329, 430] width 658 height 861
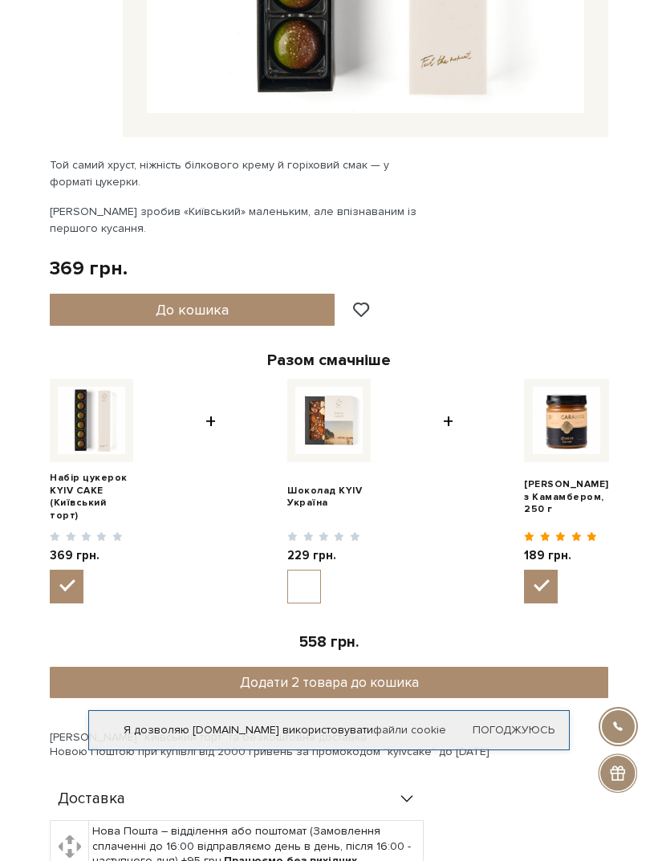
click at [65, 570] on input "checkbox" at bounding box center [67, 587] width 34 height 34
checkbox input "false"
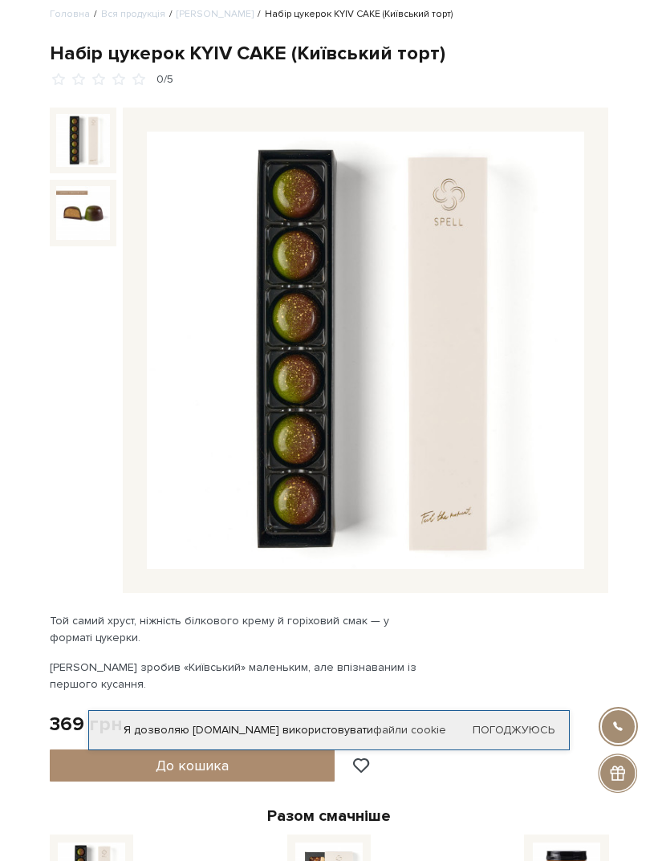
scroll to position [0, 0]
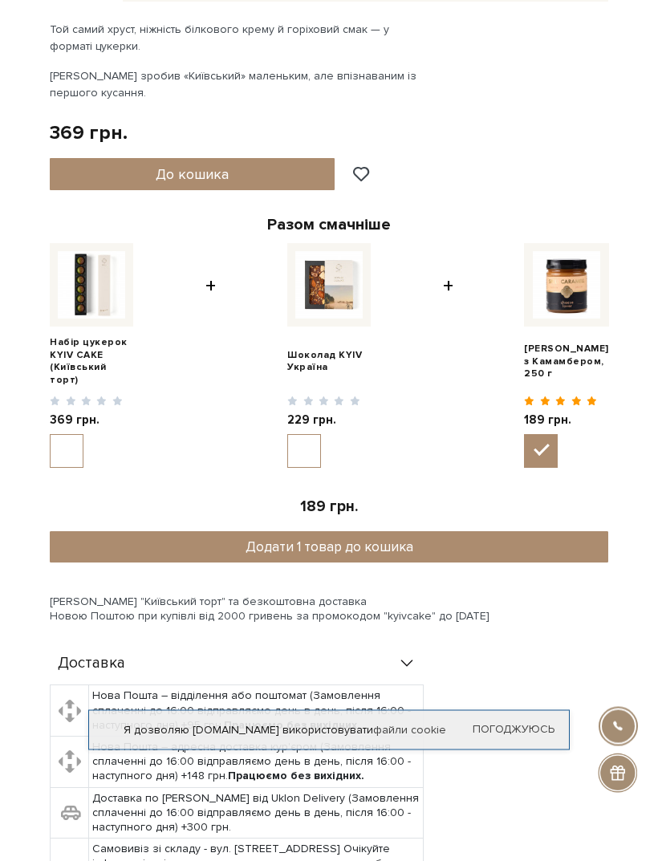
click at [467, 533] on button "Додати 1 товар до кошика" at bounding box center [329, 548] width 558 height 32
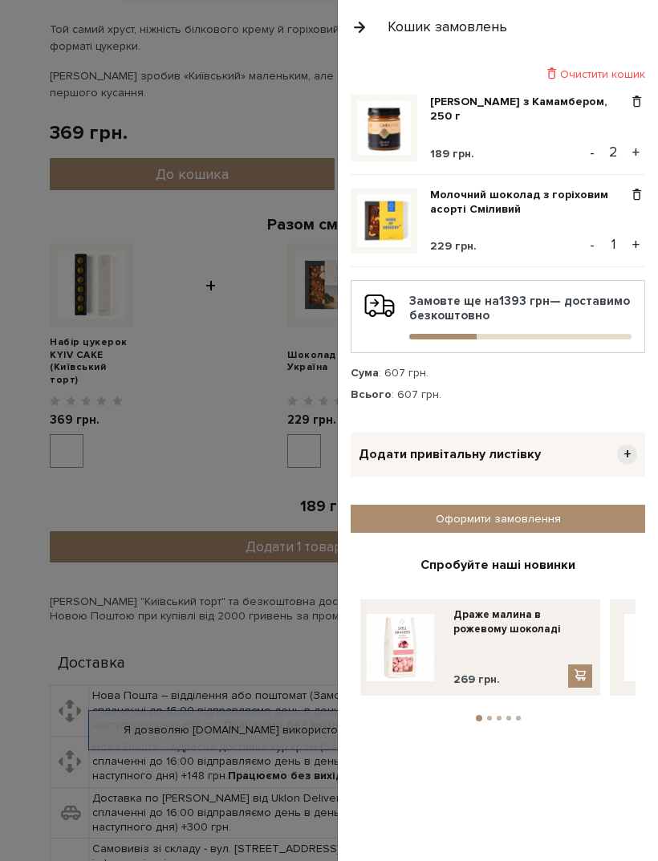
click at [248, 617] on div at bounding box center [329, 430] width 658 height 861
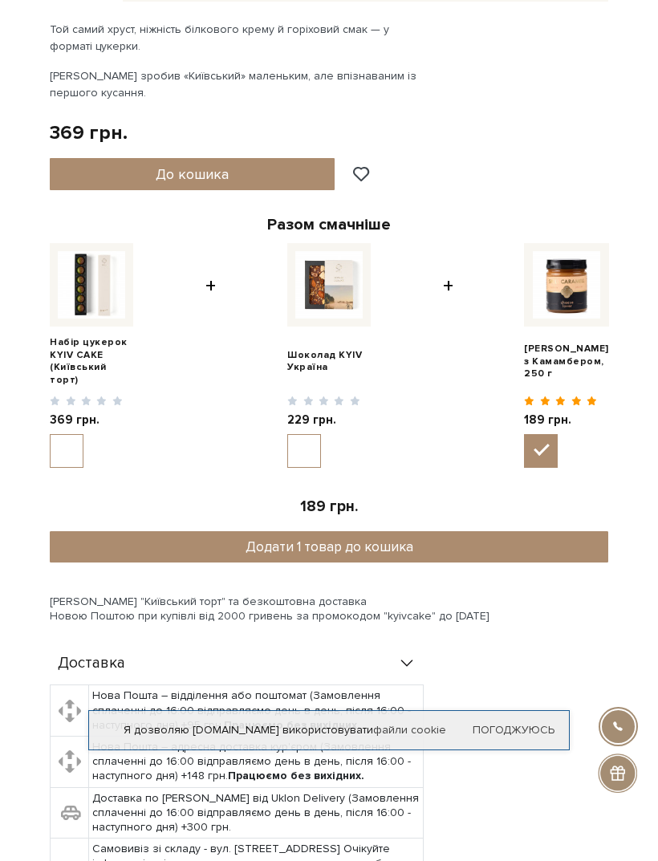
click at [375, 531] on button "Додати 1 товар до кошика" at bounding box center [329, 547] width 558 height 32
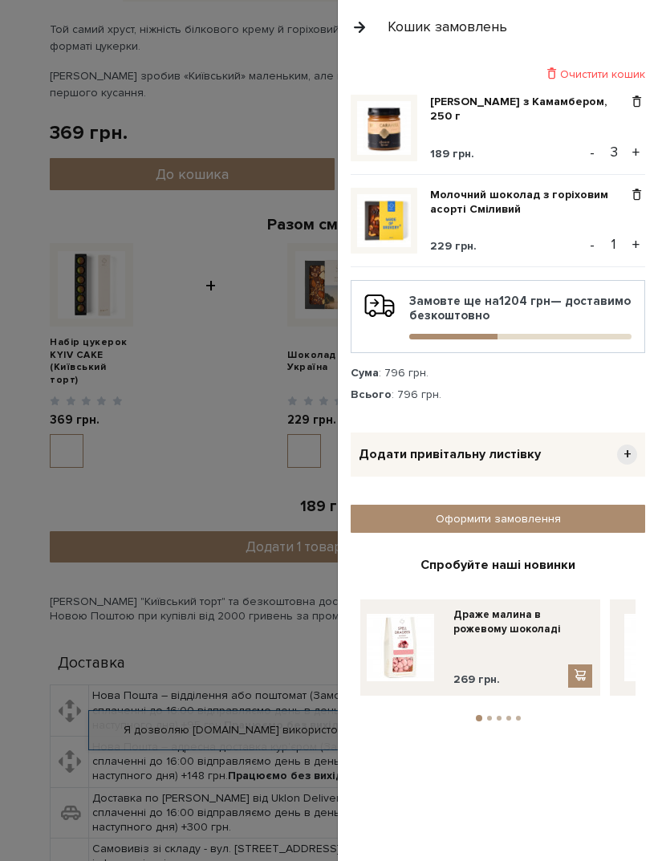
click at [361, 37] on button "button" at bounding box center [360, 27] width 18 height 28
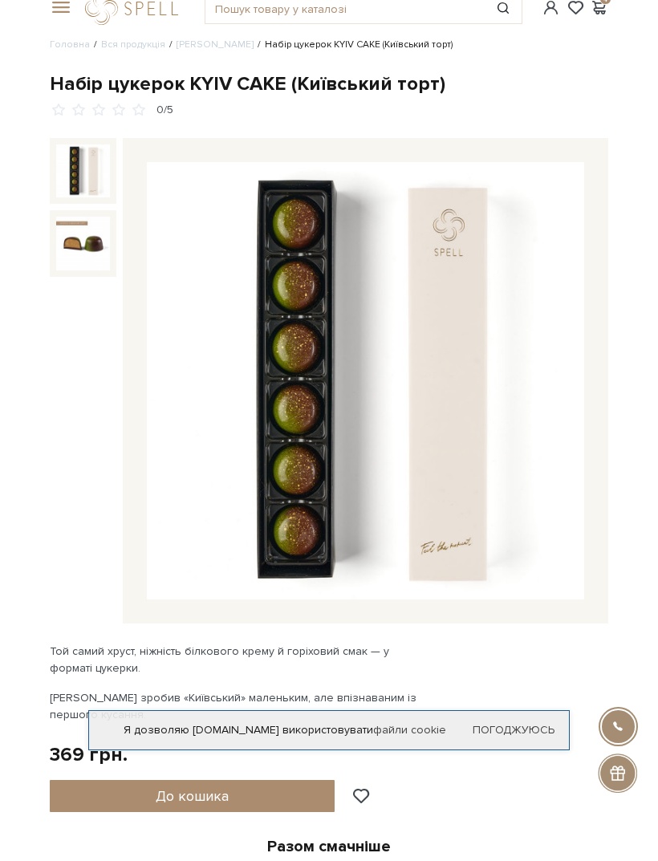
scroll to position [0, 0]
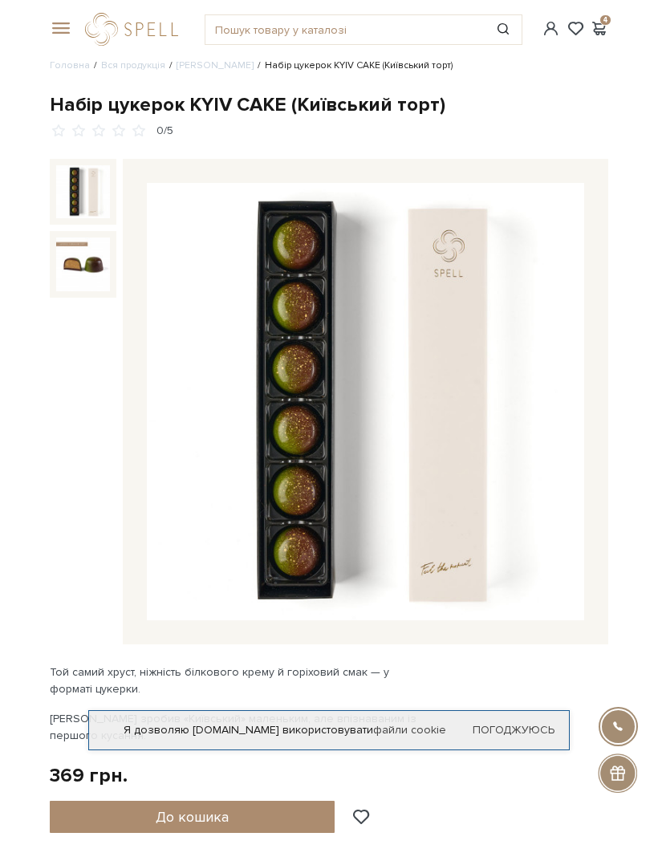
click at [62, 30] on span at bounding box center [58, 29] width 16 height 14
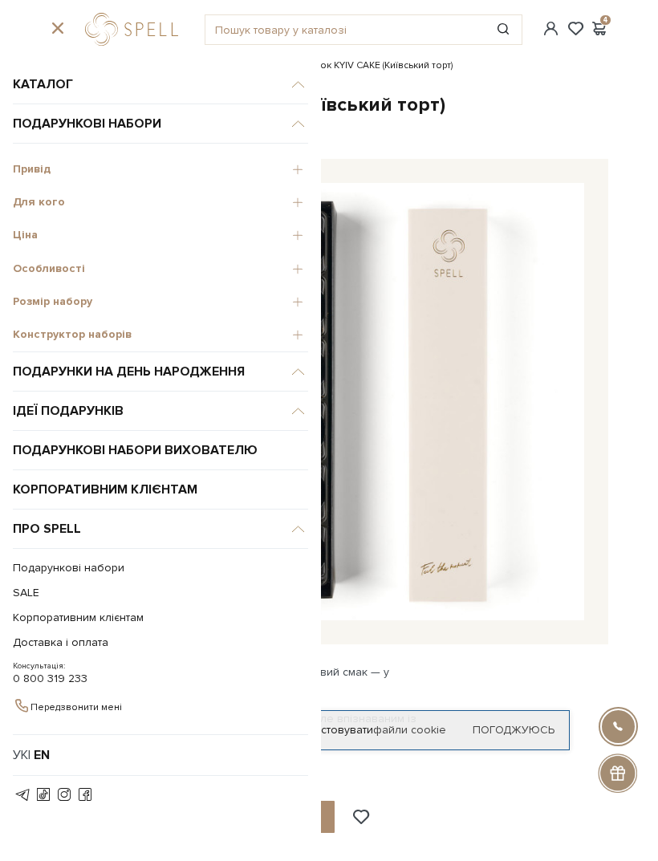
click at [26, 241] on span "Ціна" at bounding box center [160, 235] width 295 height 14
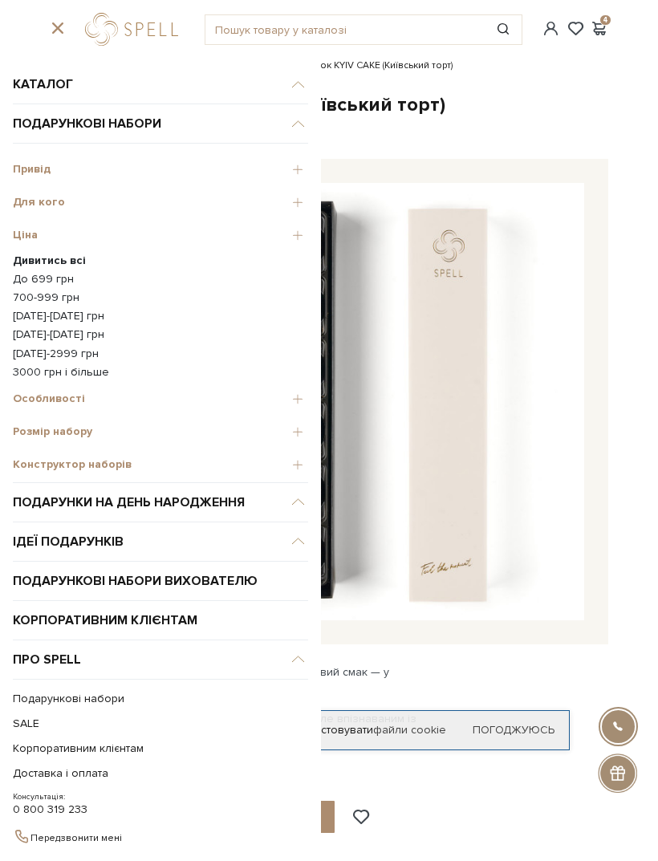
click at [51, 283] on link "До 699 грн" at bounding box center [160, 279] width 295 height 14
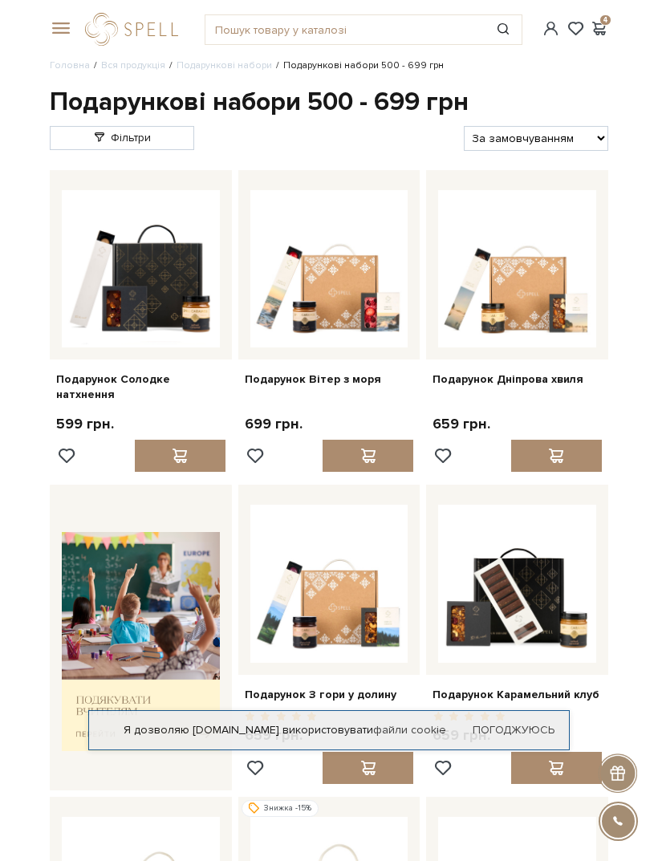
click at [58, 33] on span at bounding box center [58, 29] width 16 height 14
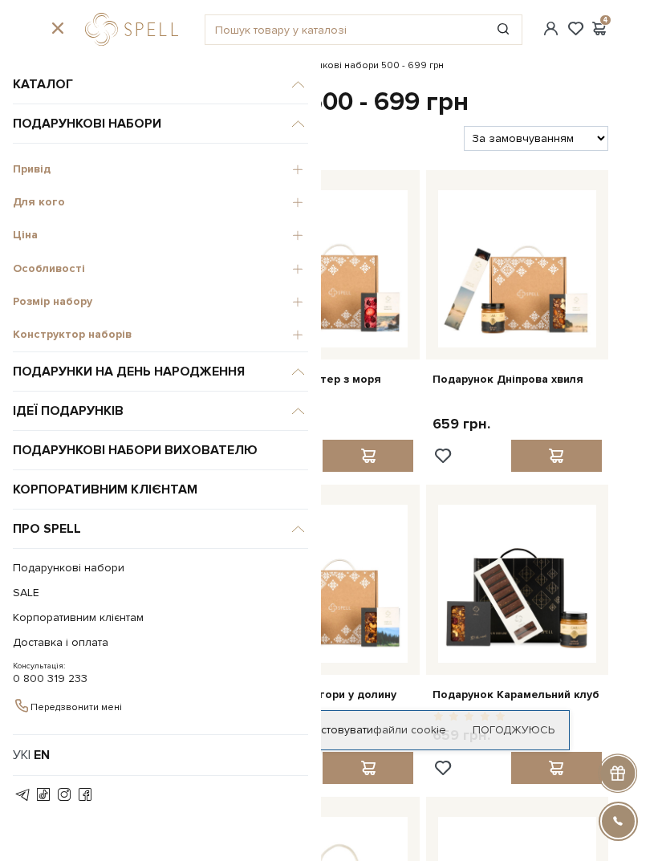
click at [30, 244] on div "Ціна" at bounding box center [160, 232] width 295 height 33
click at [41, 236] on span "Ціна" at bounding box center [160, 235] width 295 height 14
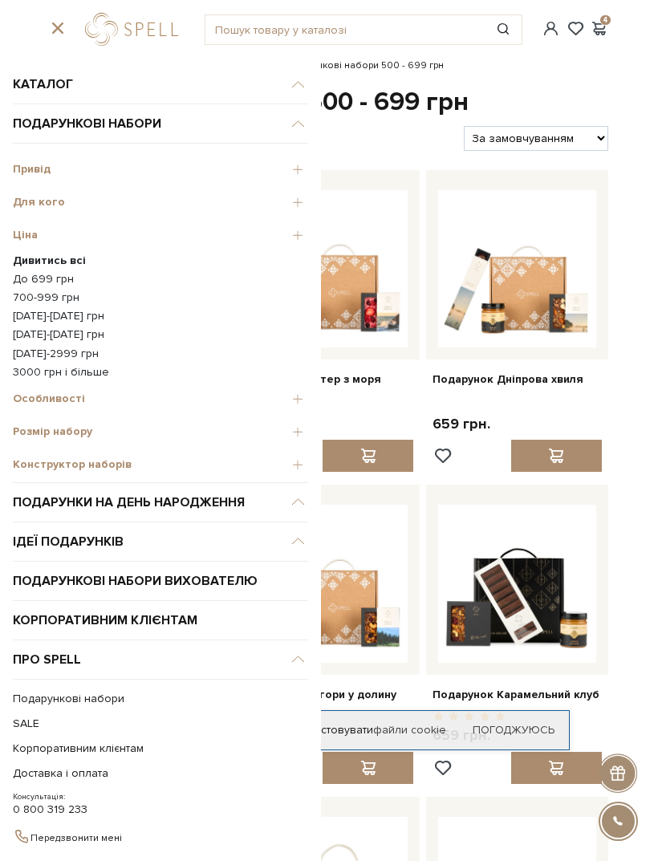
click at [48, 294] on link "700-999 грн" at bounding box center [160, 297] width 295 height 14
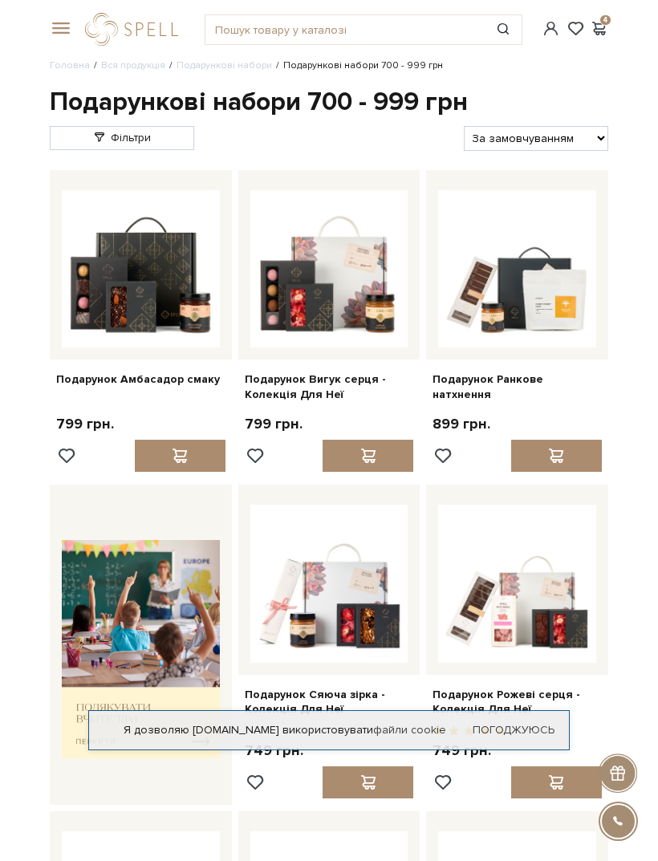
click at [59, 23] on span at bounding box center [58, 29] width 16 height 14
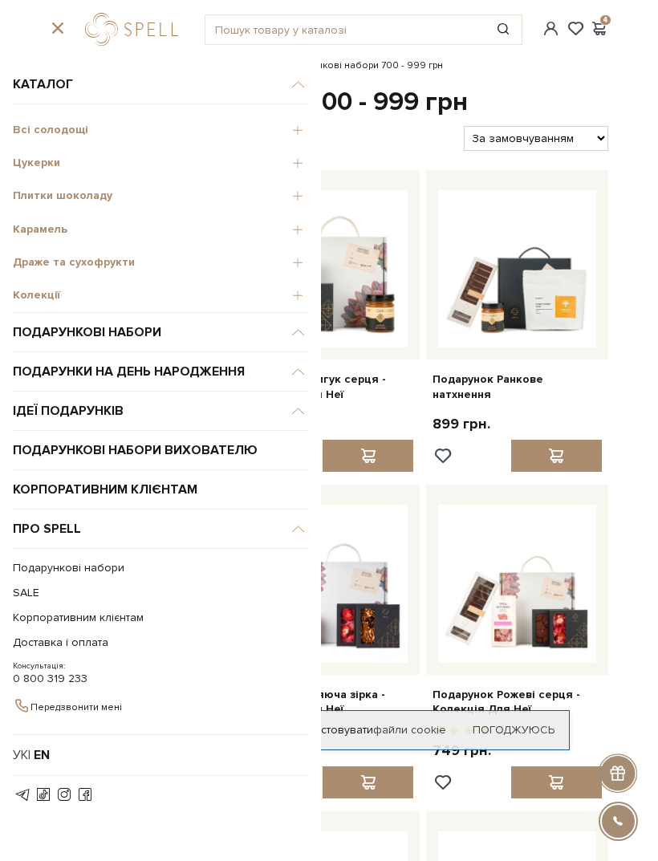
click at [56, 138] on div "Всі солодощі" at bounding box center [160, 127] width 295 height 33
click at [57, 132] on span "Всі солодощі" at bounding box center [160, 130] width 295 height 14
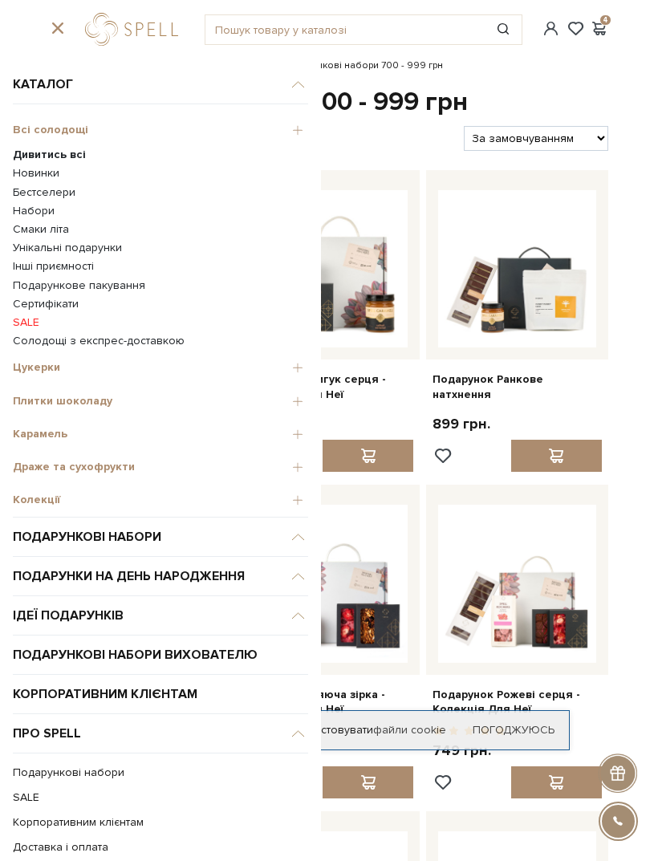
click at [64, 129] on span "Всі солодощі" at bounding box center [160, 130] width 295 height 14
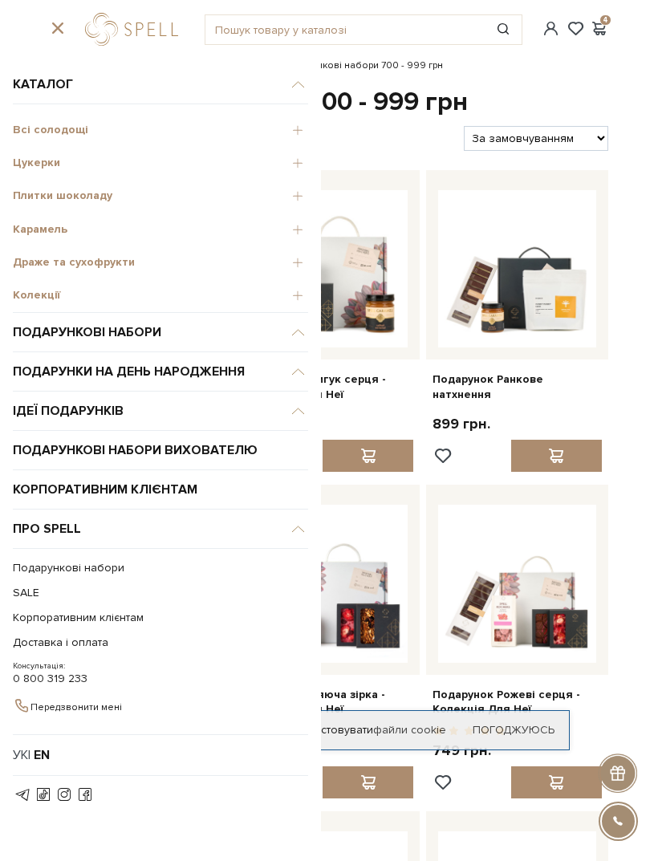
click at [58, 137] on div "Всі солодощі" at bounding box center [160, 127] width 295 height 33
click at [59, 135] on span "Всі солодощі" at bounding box center [160, 130] width 295 height 14
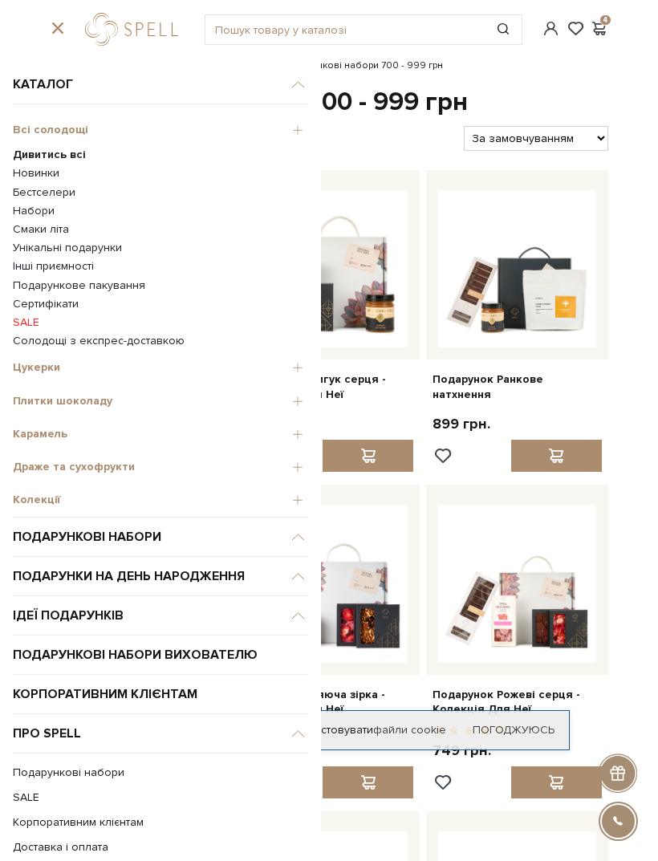
click at [57, 192] on link "Бестселери" at bounding box center [160, 192] width 295 height 14
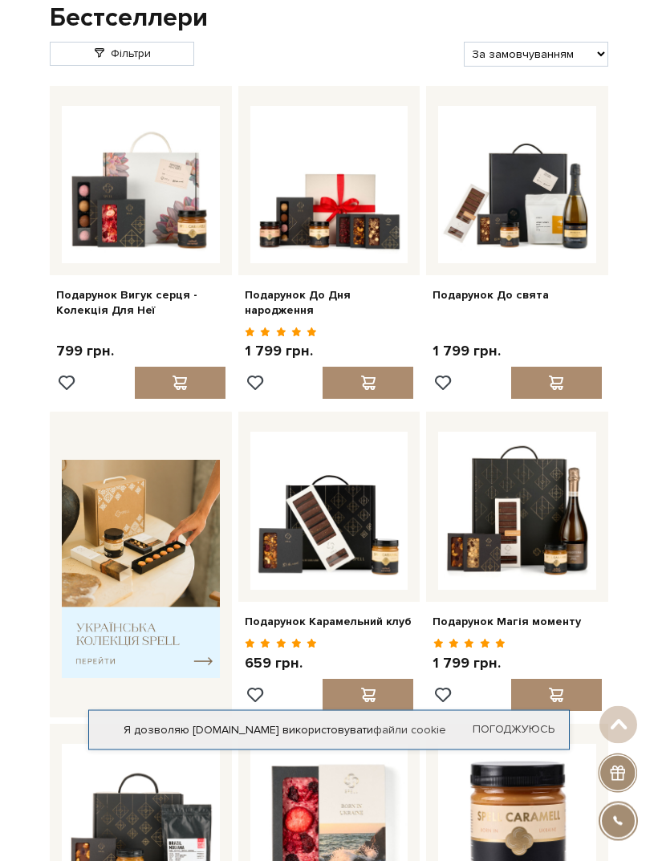
scroll to position [84, 0]
click at [205, 646] on img at bounding box center [141, 569] width 158 height 218
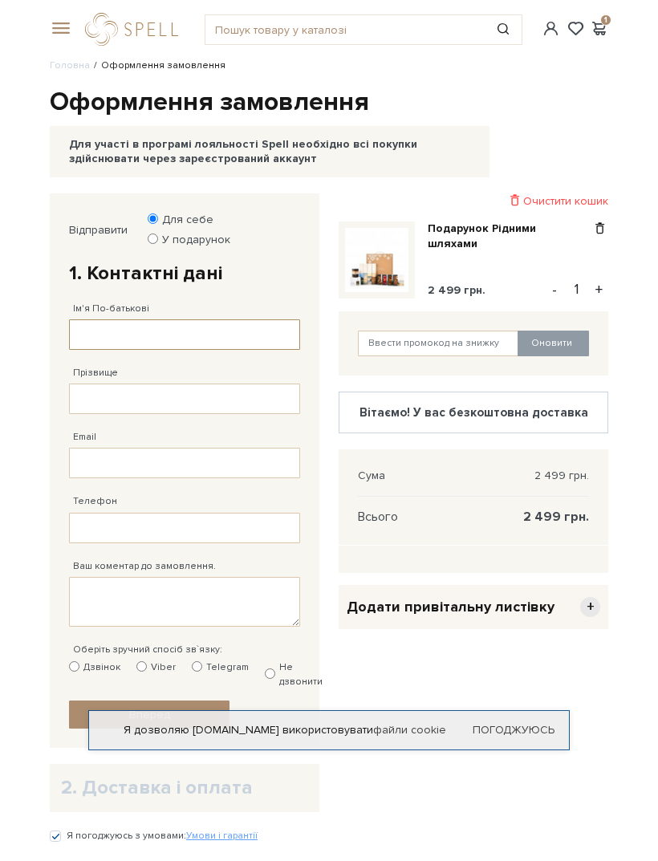
click at [224, 347] on input "Ім'я По-батькові" at bounding box center [184, 334] width 231 height 30
click at [204, 225] on label "Для себе" at bounding box center [183, 220] width 62 height 14
click at [158, 224] on input "Для себе" at bounding box center [153, 218] width 10 height 10
click at [187, 239] on label "У подарунок" at bounding box center [191, 240] width 79 height 14
click at [158, 239] on input "У подарунок" at bounding box center [153, 238] width 10 height 10
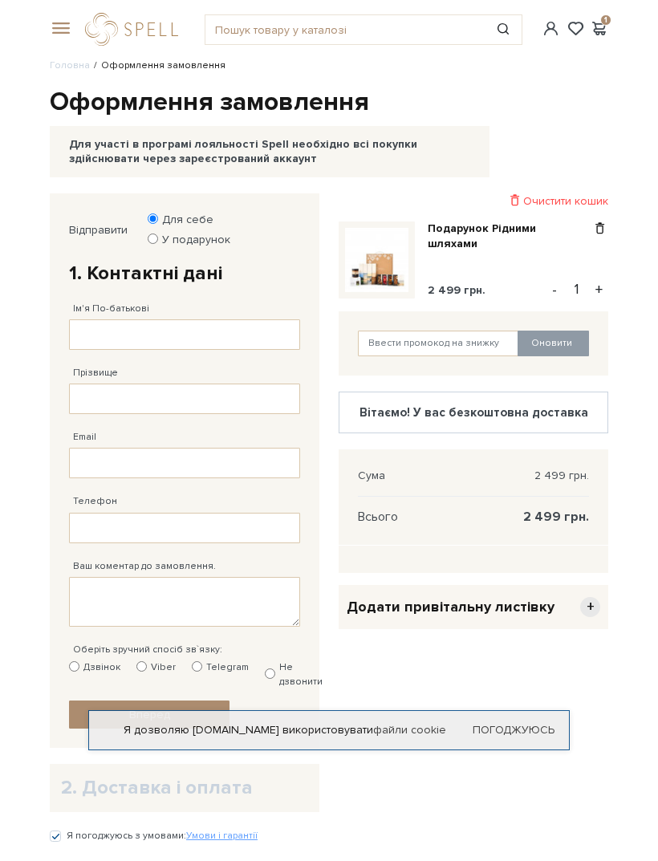
radio input "true"
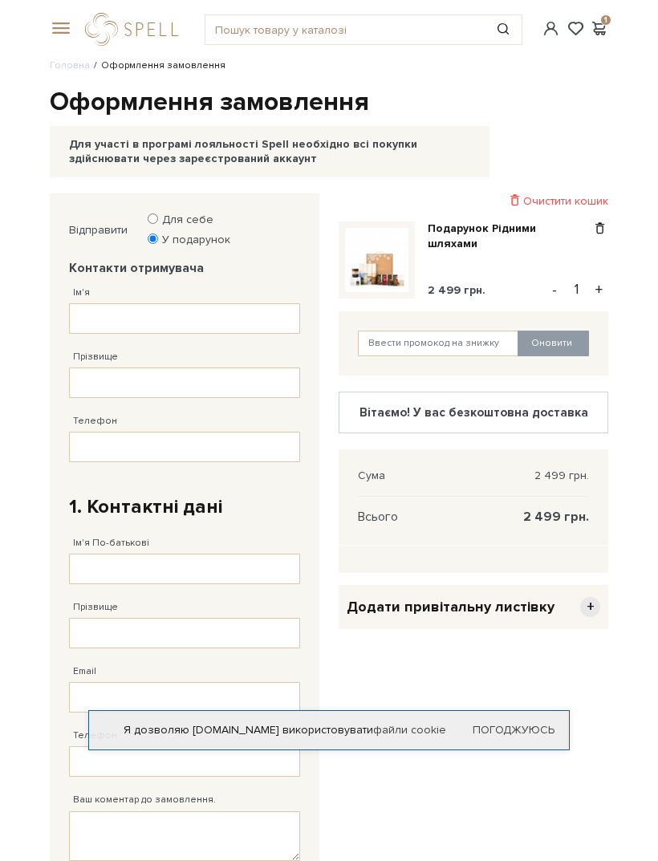
click at [193, 225] on label "Для себе" at bounding box center [183, 220] width 62 height 14
click at [158, 224] on input "Для себе" at bounding box center [153, 218] width 10 height 10
radio input "true"
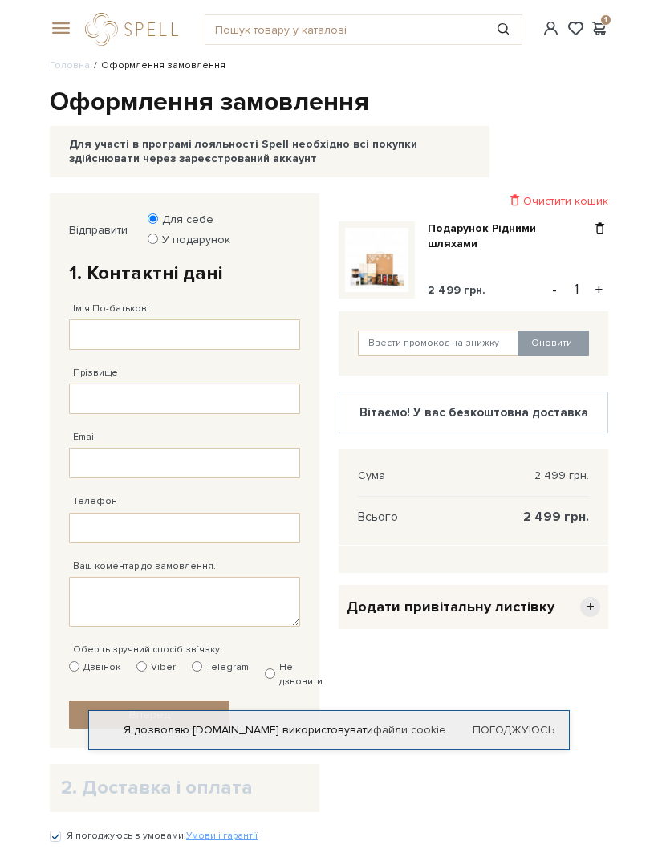
click at [227, 337] on input "Ім'я По-батькові" at bounding box center [184, 334] width 231 height 30
type input "Світлана"
click at [226, 404] on input "Прізвище" at bounding box center [184, 398] width 231 height 30
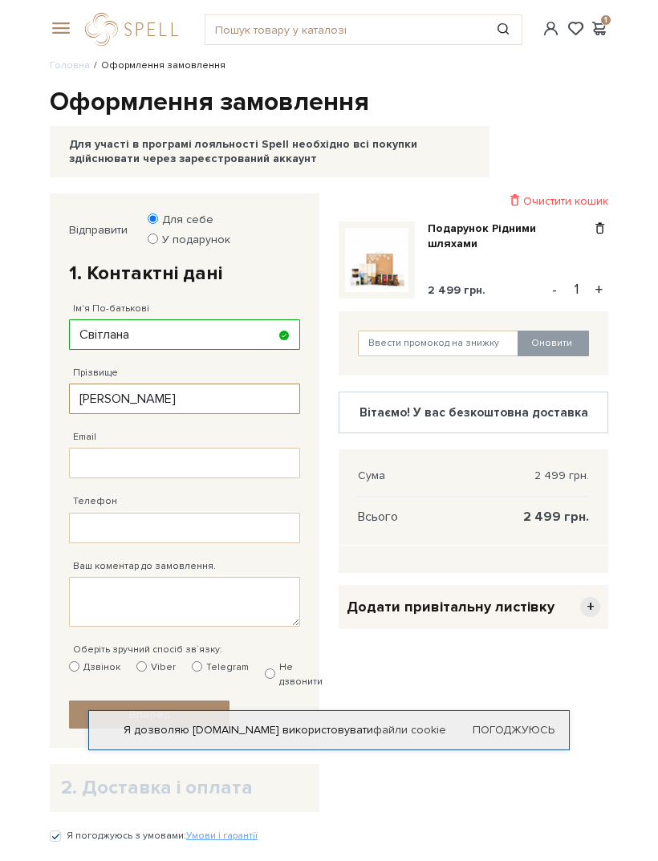
type input "Болдова"
click at [208, 472] on input "Email" at bounding box center [184, 463] width 231 height 30
type input "sve"
click at [482, 243] on link "Подарунок Рідними шляхами" at bounding box center [510, 235] width 164 height 29
